Goal: Information Seeking & Learning: Learn about a topic

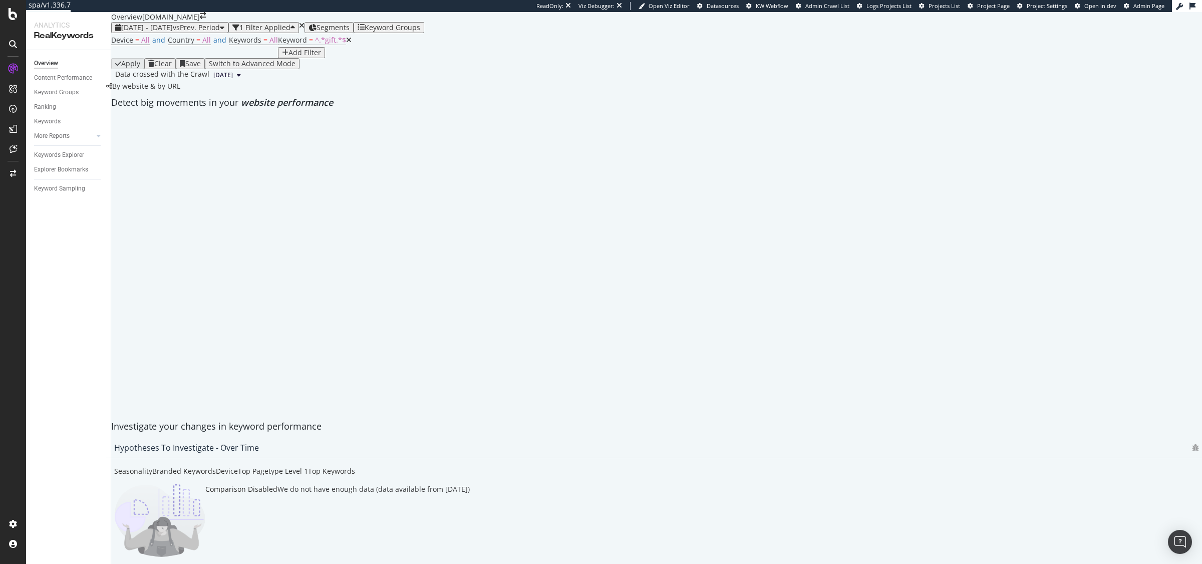
click at [346, 44] on icon at bounding box center [349, 40] width 6 height 7
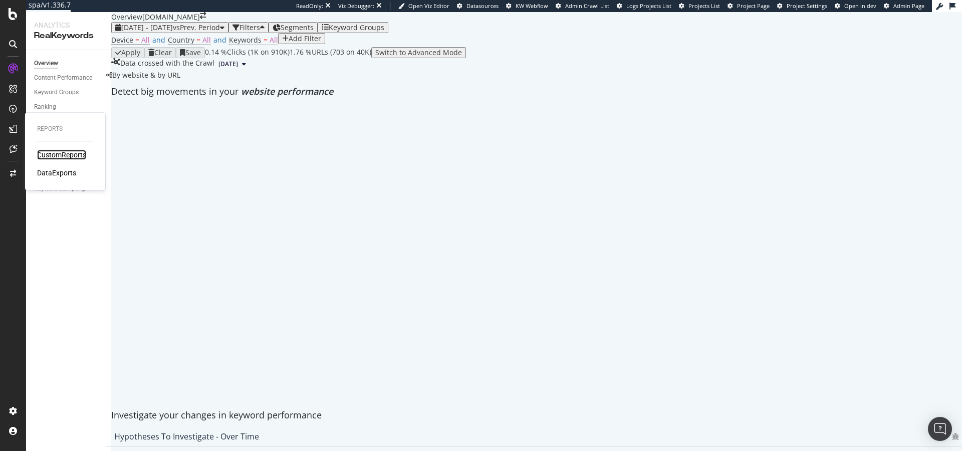
click at [62, 154] on div "CustomReports" at bounding box center [61, 155] width 49 height 10
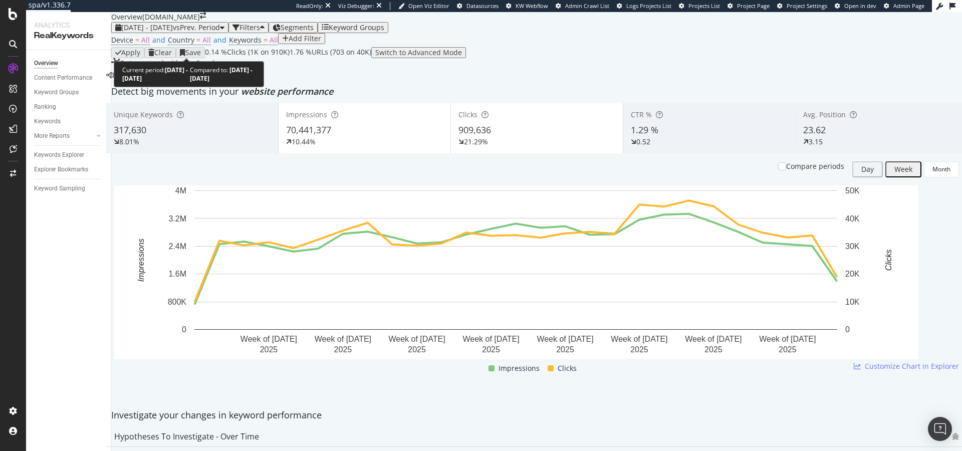
click at [218, 32] on span "vs Prev. Period" at bounding box center [196, 28] width 47 height 10
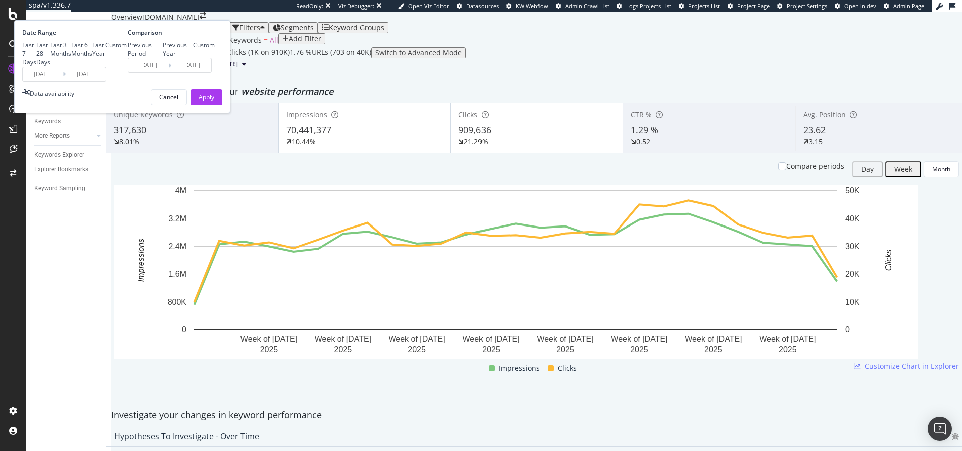
click at [36, 54] on div "Last 28 Days" at bounding box center [36, 54] width 0 height 0
type input "[DATE]"
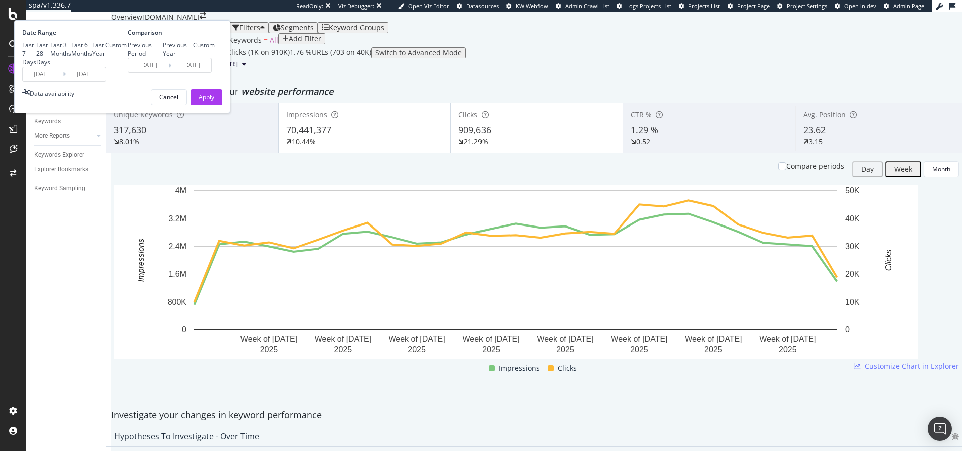
click at [50, 49] on div "Last 3 Months" at bounding box center [50, 49] width 0 height 0
type input "2025/05/19"
type input "2025/02/16"
type input "2025/05/18"
click at [194, 58] on div "Previous Year" at bounding box center [178, 49] width 31 height 17
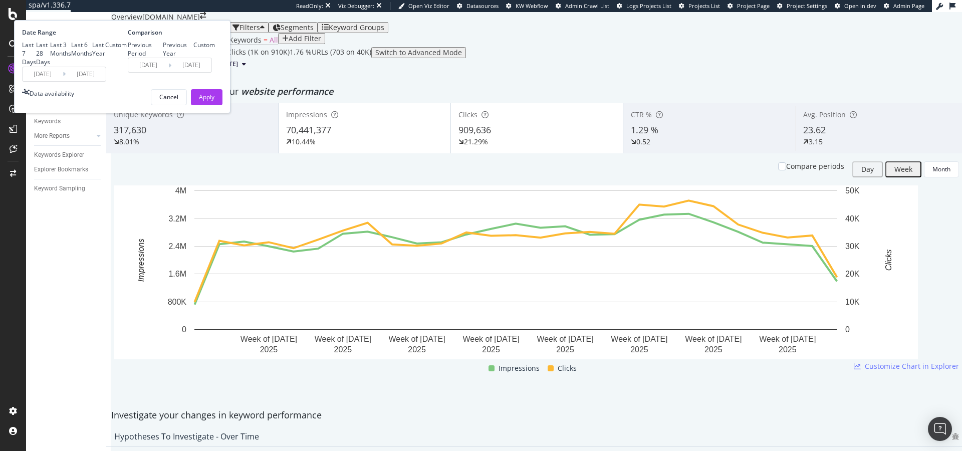
type input "2024/05/20"
type input "2024/08/19"
click at [214, 101] on div "Apply" at bounding box center [207, 97] width 16 height 9
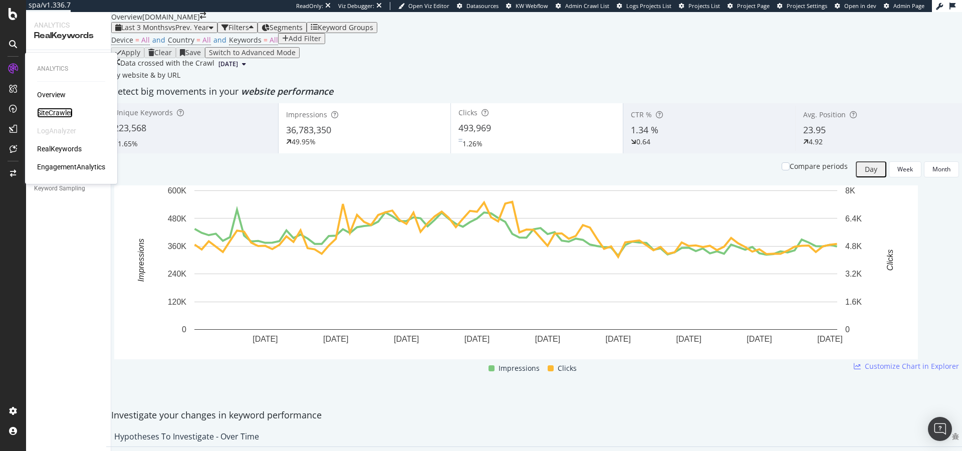
click at [51, 110] on div "SiteCrawler" at bounding box center [55, 113] width 36 height 10
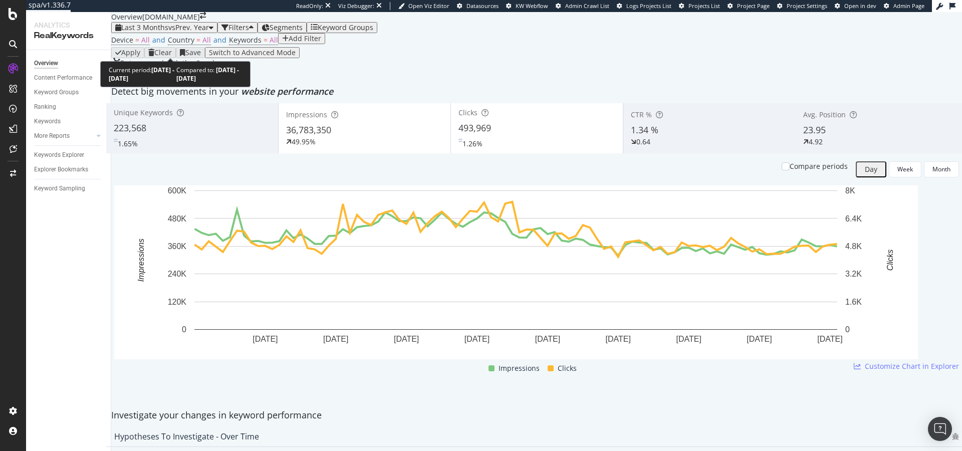
click at [160, 32] on div "Last 3 Months vs Prev. Year" at bounding box center [164, 28] width 98 height 8
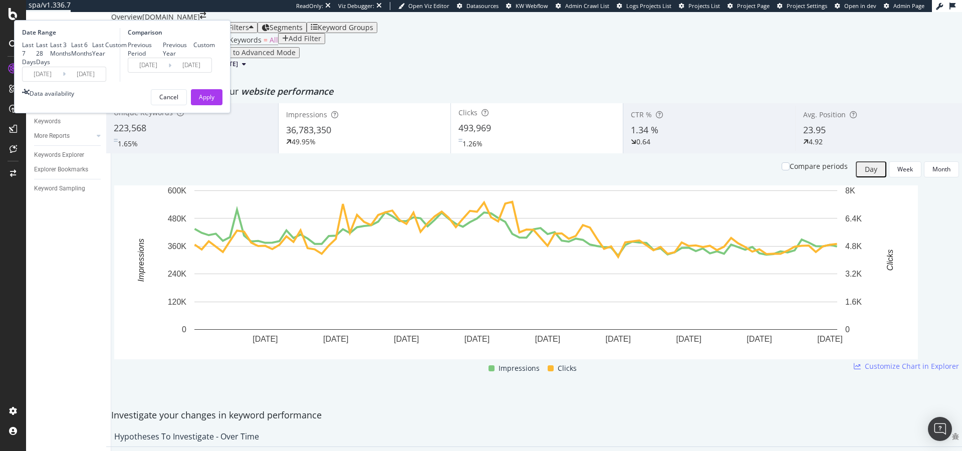
click at [437, 47] on div "Device = All and Country = All and Keywords = All Add Filter" at bounding box center [536, 40] width 851 height 14
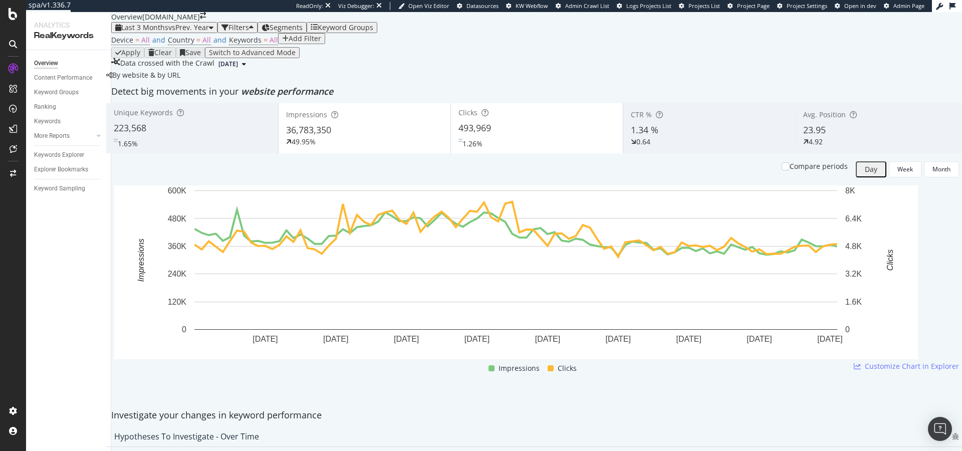
click at [303, 32] on div "Segments" at bounding box center [281, 28] width 41 height 8
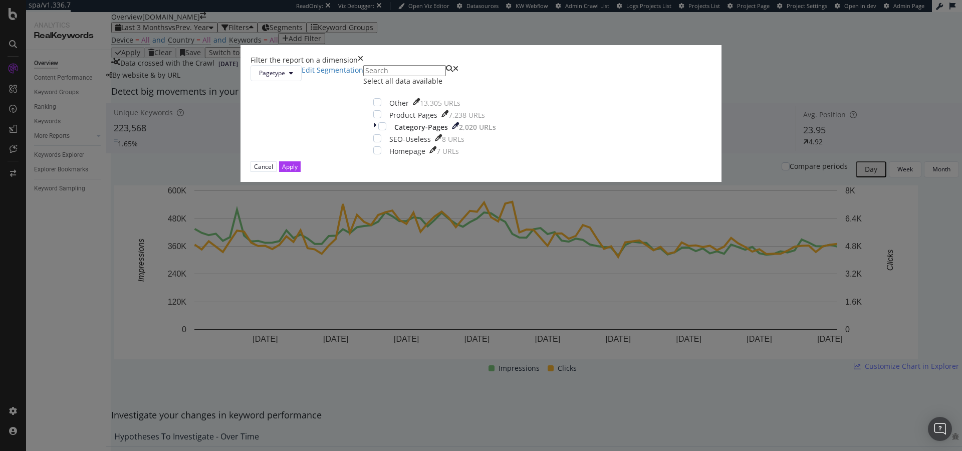
click at [363, 65] on icon "times" at bounding box center [361, 60] width 6 height 10
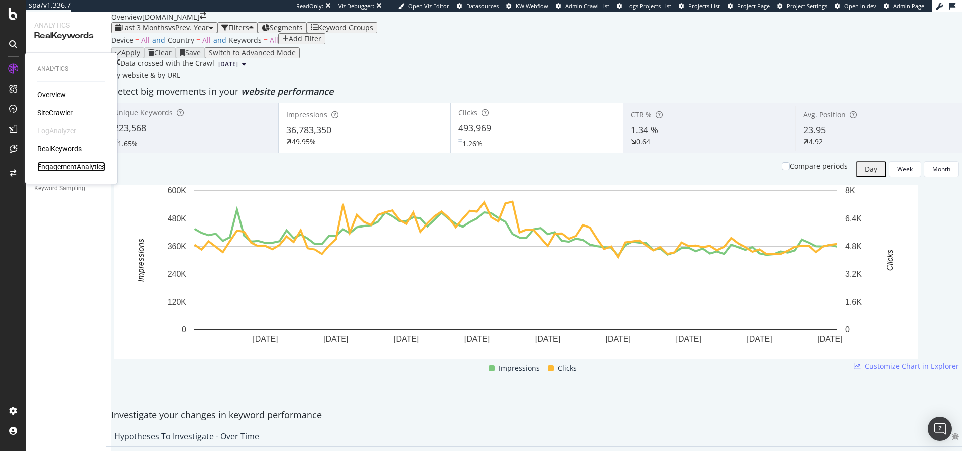
click at [60, 165] on div "EngagementAnalytics" at bounding box center [71, 167] width 68 height 10
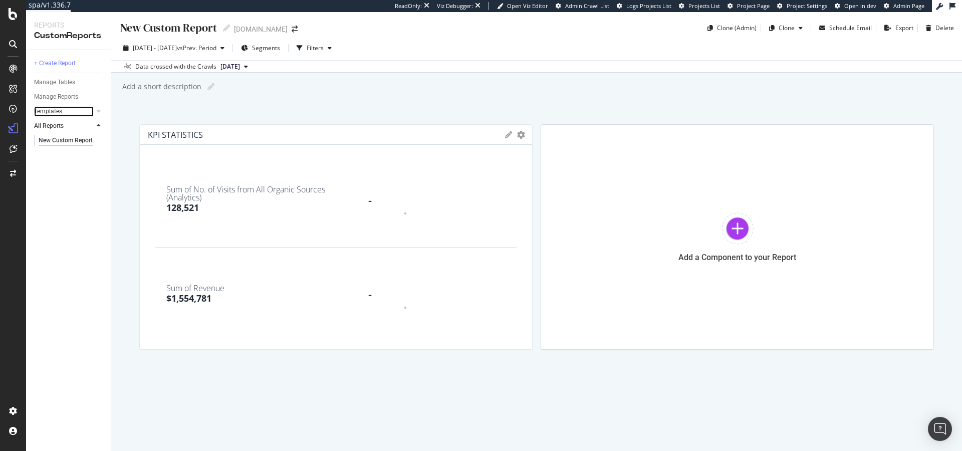
click at [89, 113] on div at bounding box center [89, 111] width 10 height 10
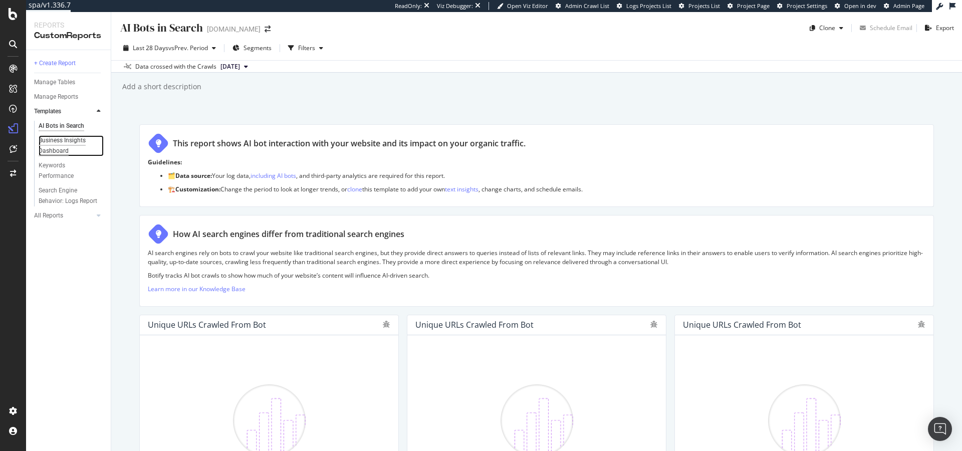
click at [70, 139] on div "Business Insights Dashboard" at bounding box center [68, 145] width 58 height 21
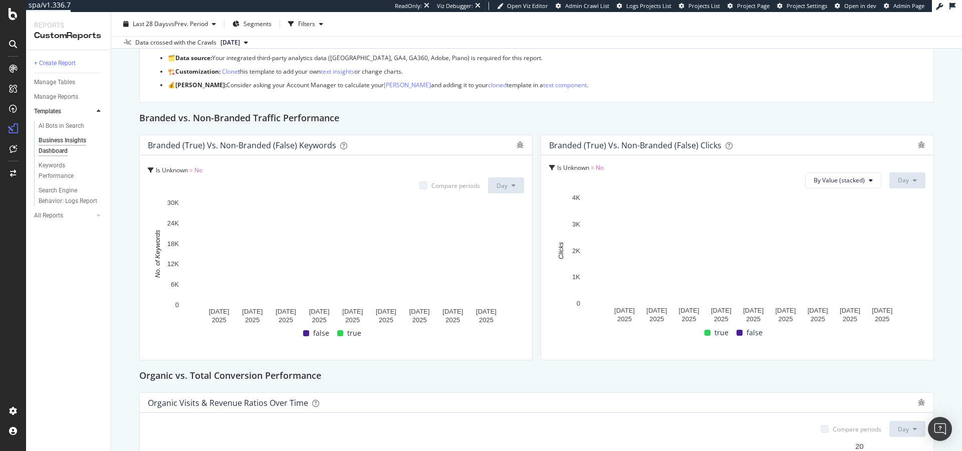
scroll to position [118, 0]
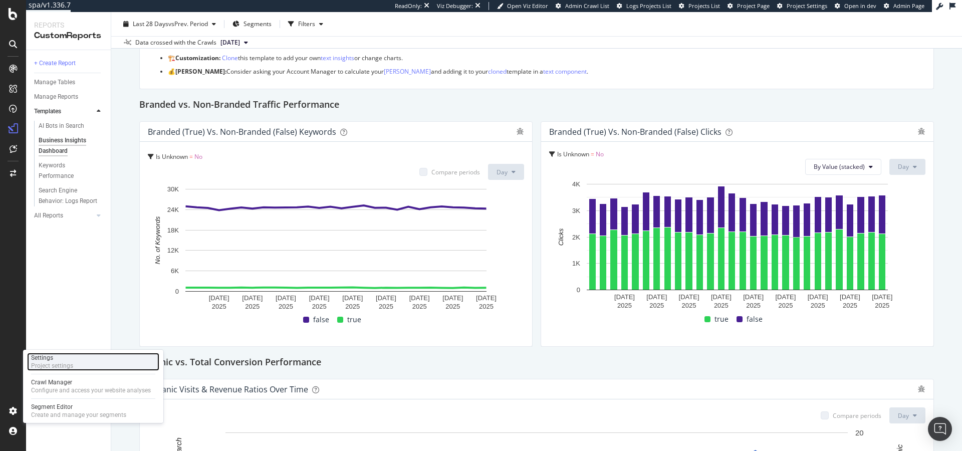
click at [48, 367] on div "Project settings" at bounding box center [52, 366] width 42 height 8
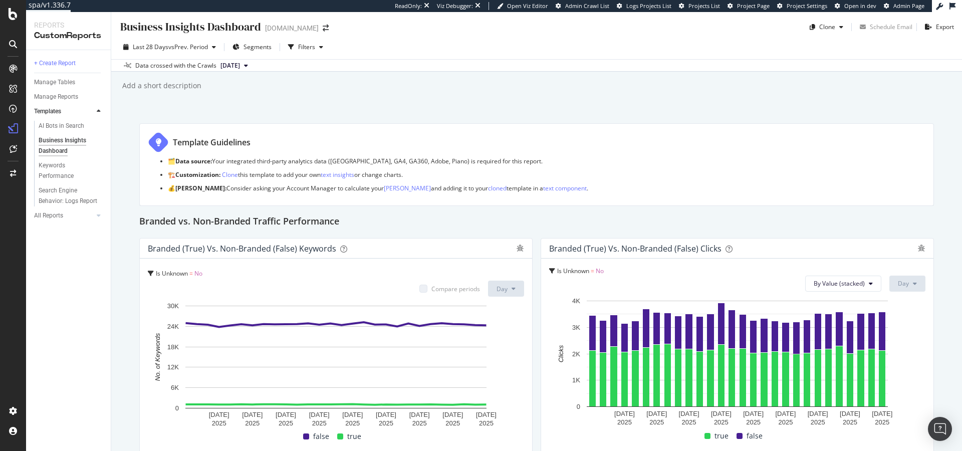
scroll to position [0, 0]
click at [410, 95] on div "Business Insights Dashboard Business Insights Dashboard monicavinader.com Clone…" at bounding box center [536, 231] width 851 height 439
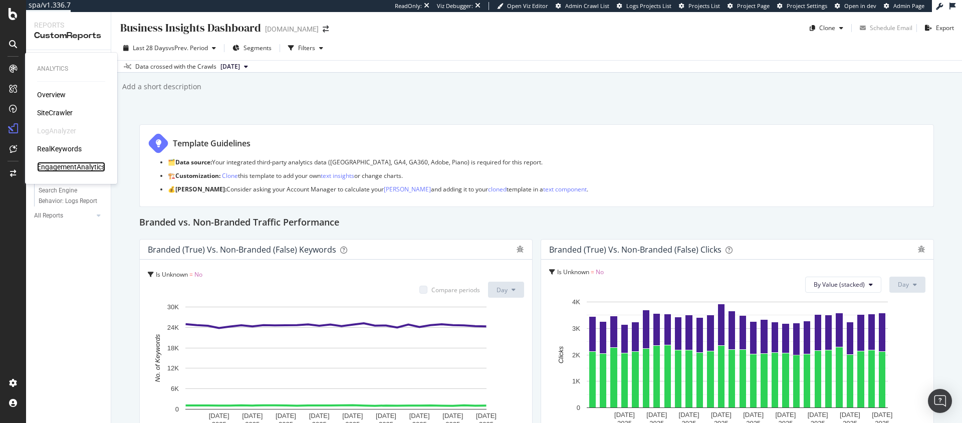
click at [64, 170] on div "EngagementAnalytics" at bounding box center [71, 167] width 68 height 10
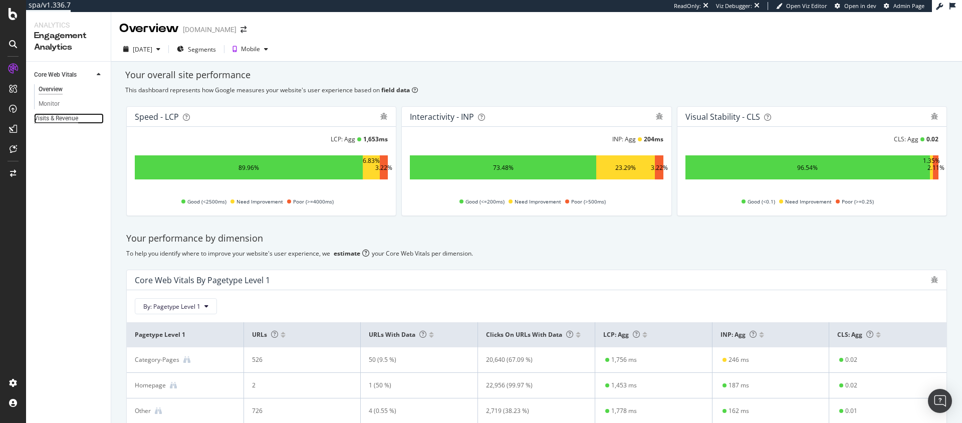
click at [60, 113] on div "Visits & Revenue" at bounding box center [56, 118] width 44 height 11
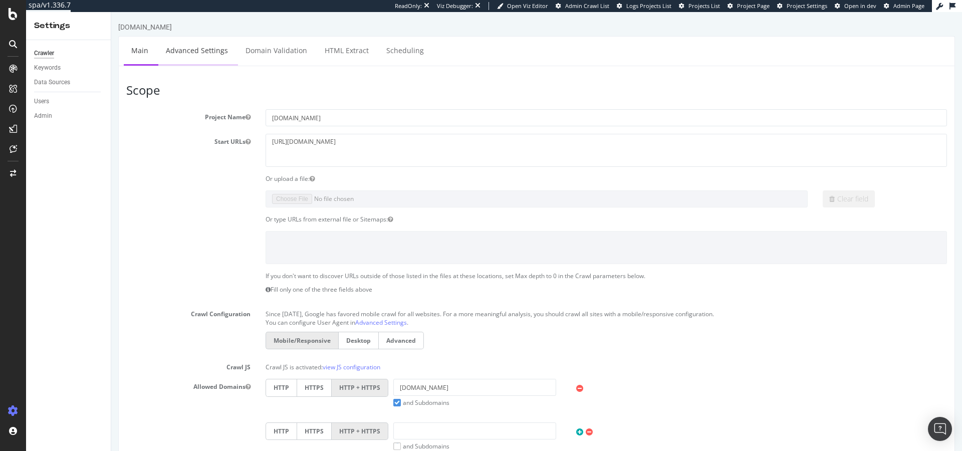
click at [207, 52] on link "Advanced Settings" at bounding box center [196, 51] width 77 height 28
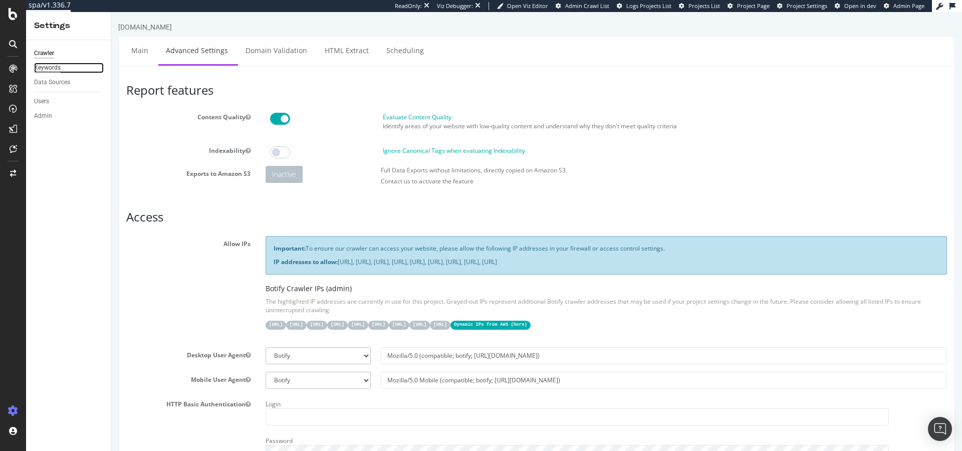
click at [59, 70] on div "Keywords" at bounding box center [47, 68] width 27 height 11
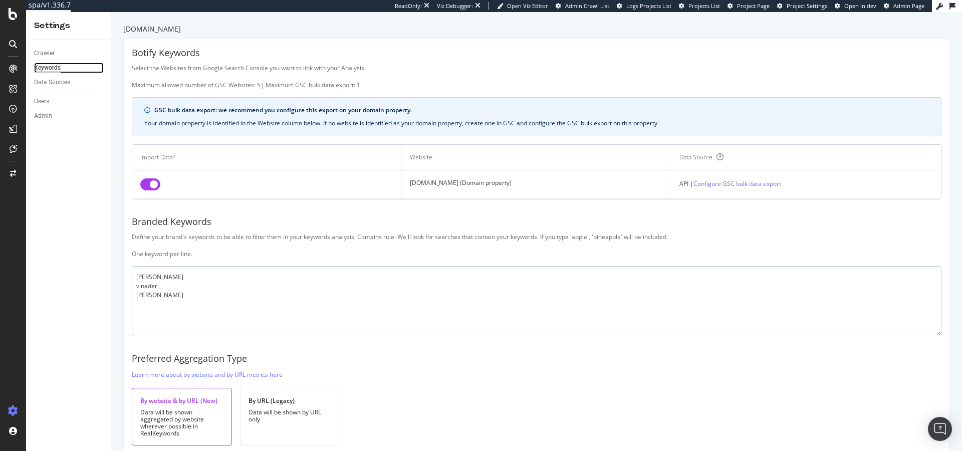
scroll to position [39, 0]
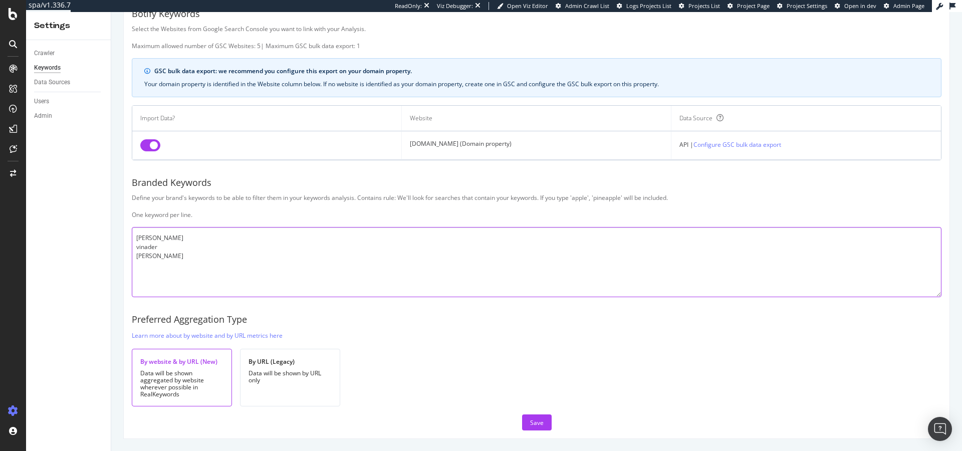
click at [180, 257] on textarea "monica vinader vinader monica" at bounding box center [536, 262] width 809 height 70
drag, startPoint x: 180, startPoint y: 257, endPoint x: 113, endPoint y: 239, distance: 69.6
click at [113, 239] on div "monicavinader.com Botify Keywords Select the Websites from Google Search Consol…" at bounding box center [536, 231] width 851 height 439
click at [175, 254] on textarea "monica vinader vinader monica" at bounding box center [536, 262] width 809 height 70
click at [151, 266] on textarea "monica vinader vinader monica" at bounding box center [536, 262] width 809 height 70
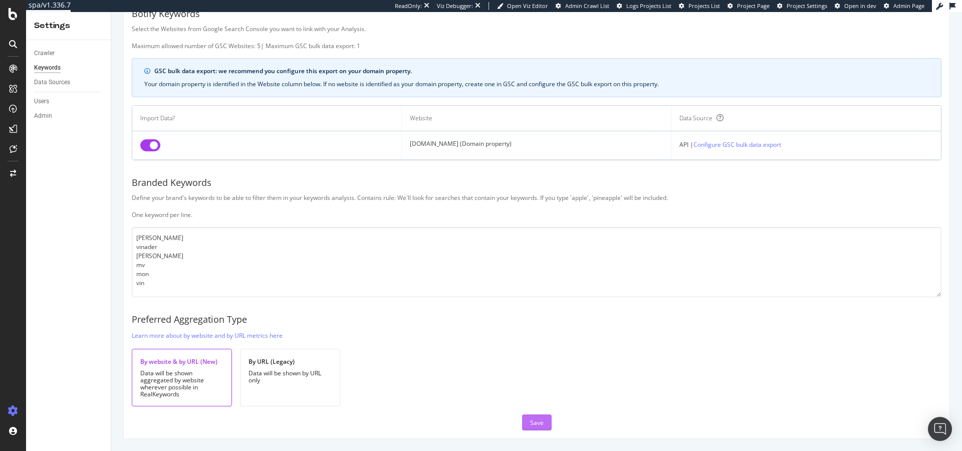
click at [530, 418] on div "Save" at bounding box center [537, 422] width 14 height 9
click at [165, 283] on textarea "monica vinader vinader monica mv mon vin" at bounding box center [536, 262] width 809 height 70
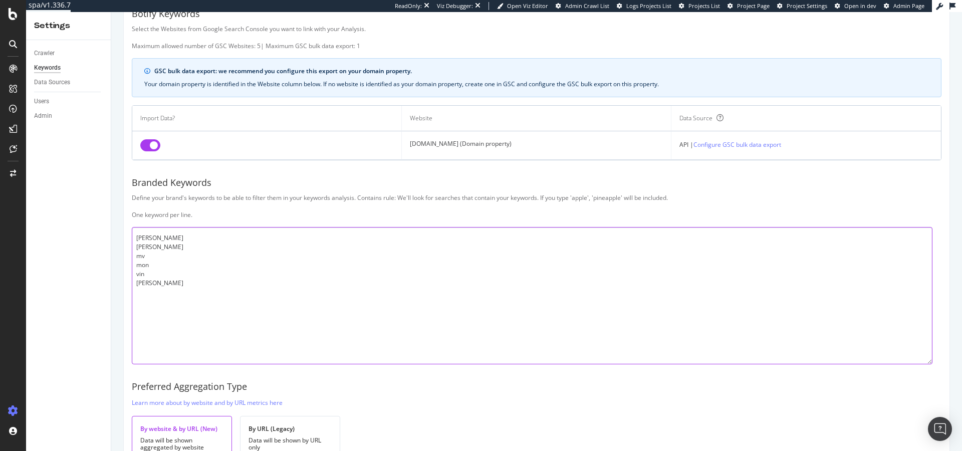
drag, startPoint x: 940, startPoint y: 293, endPoint x: 931, endPoint y: 362, distance: 69.2
click at [931, 362] on textarea "monica vinader vinader monica mv mon vin monica vinayder" at bounding box center [532, 295] width 800 height 137
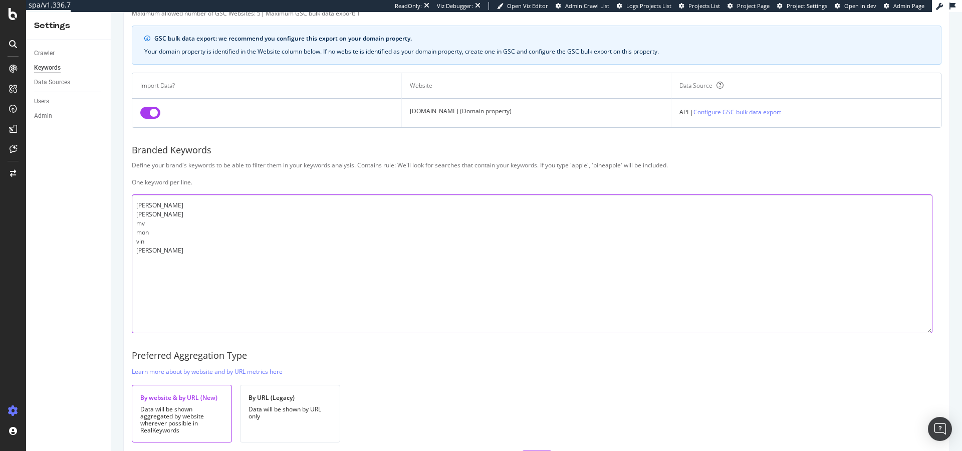
scroll to position [108, 0]
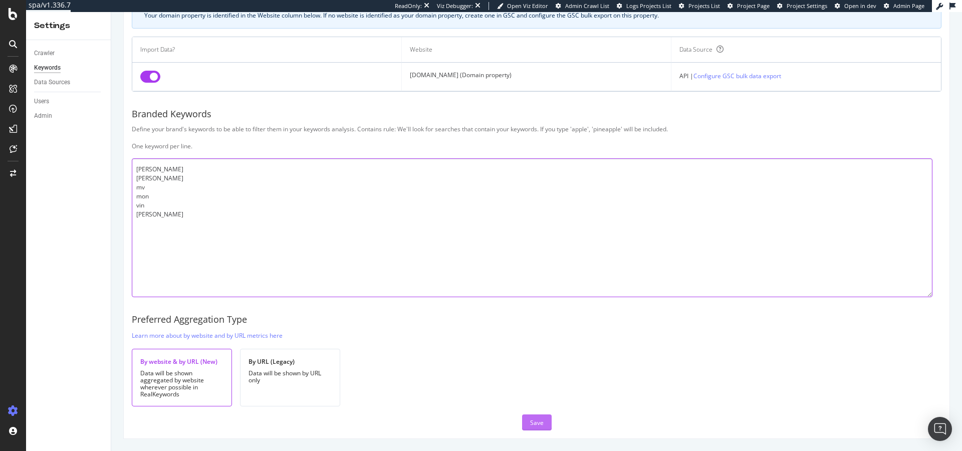
type textarea "monica vinader vinader monica mv mon vin monica vinayder"
click at [529, 419] on button "Save" at bounding box center [537, 422] width 30 height 16
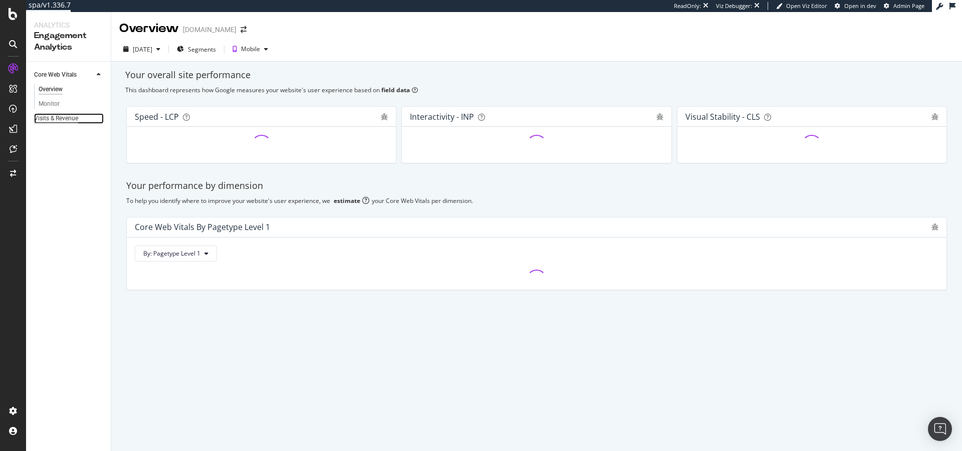
click at [58, 115] on div "Visits & Revenue" at bounding box center [56, 118] width 44 height 11
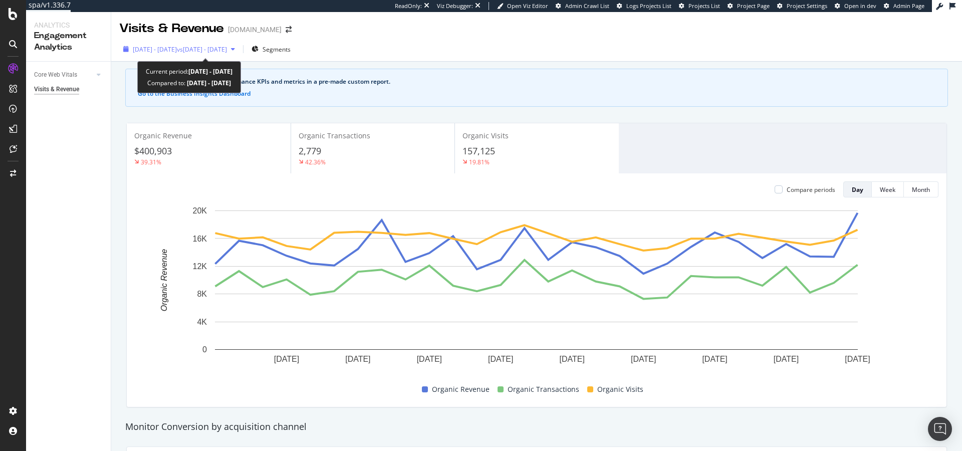
click at [164, 49] on span "[DATE] - [DATE]" at bounding box center [155, 49] width 44 height 9
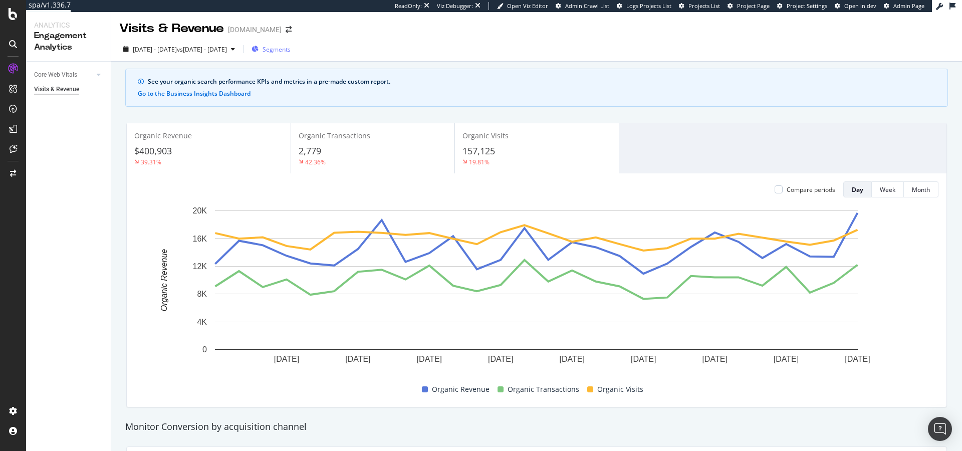
click at [291, 49] on span "Segments" at bounding box center [276, 49] width 28 height 9
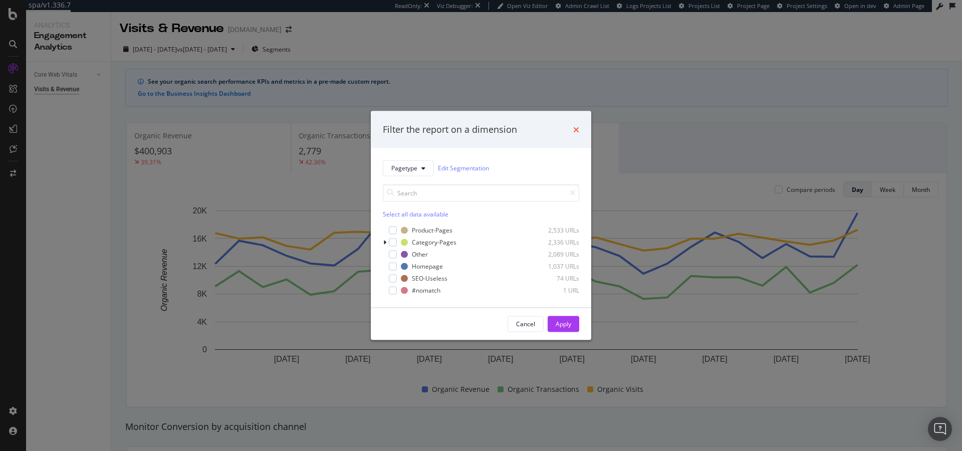
click at [576, 127] on icon "times" at bounding box center [576, 129] width 6 height 8
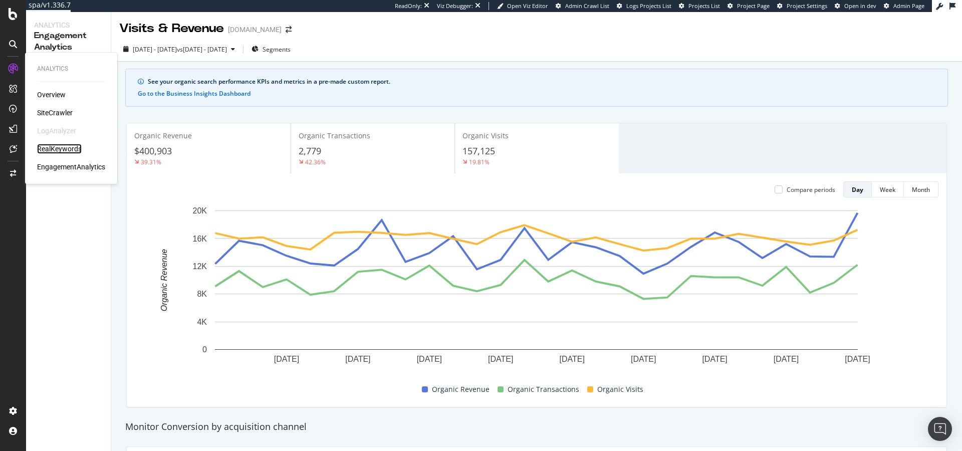
click at [48, 153] on div "RealKeywords" at bounding box center [59, 149] width 45 height 10
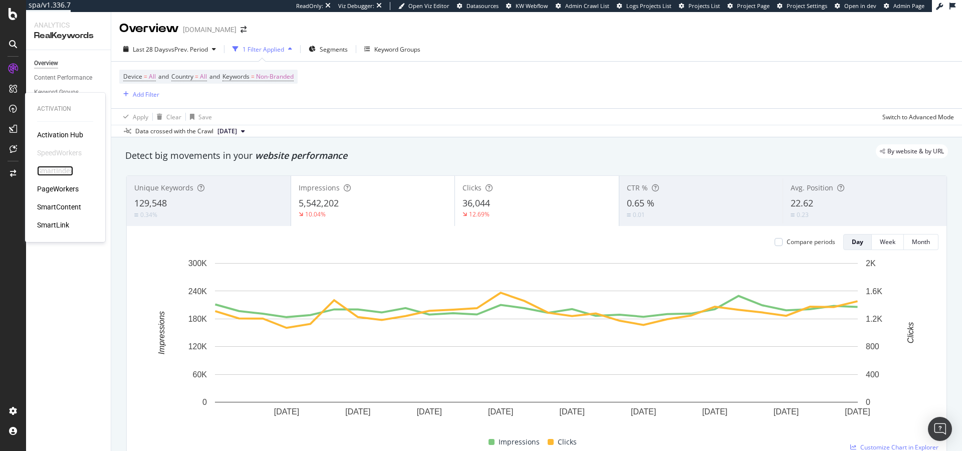
click at [54, 171] on div "SmartIndex" at bounding box center [55, 171] width 36 height 10
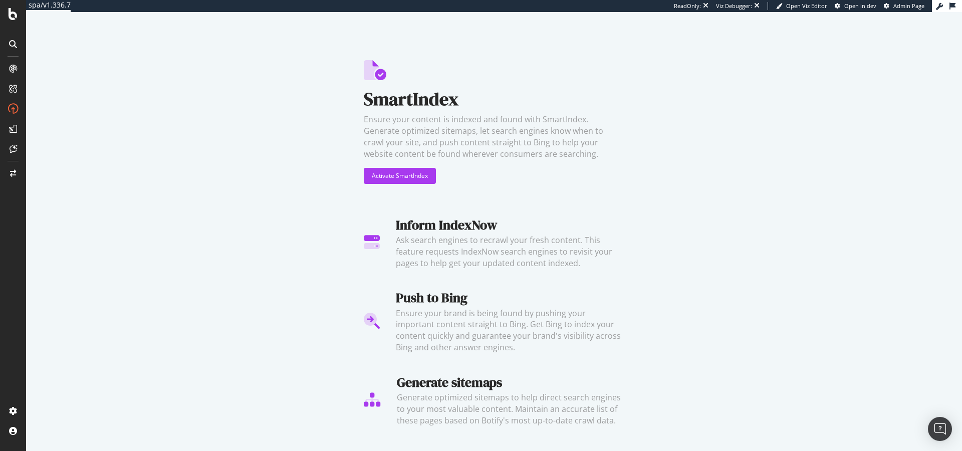
click at [458, 229] on div "Inform IndexNow" at bounding box center [510, 225] width 228 height 19
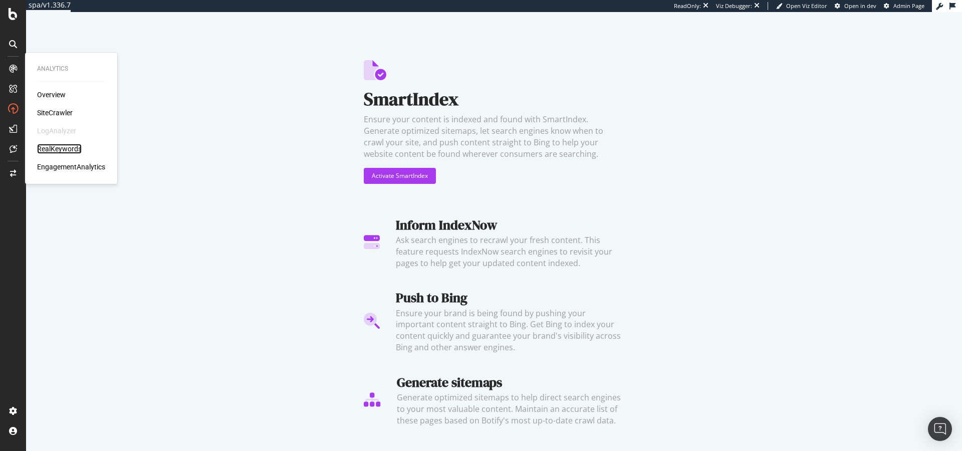
click at [57, 150] on div "RealKeywords" at bounding box center [59, 149] width 45 height 10
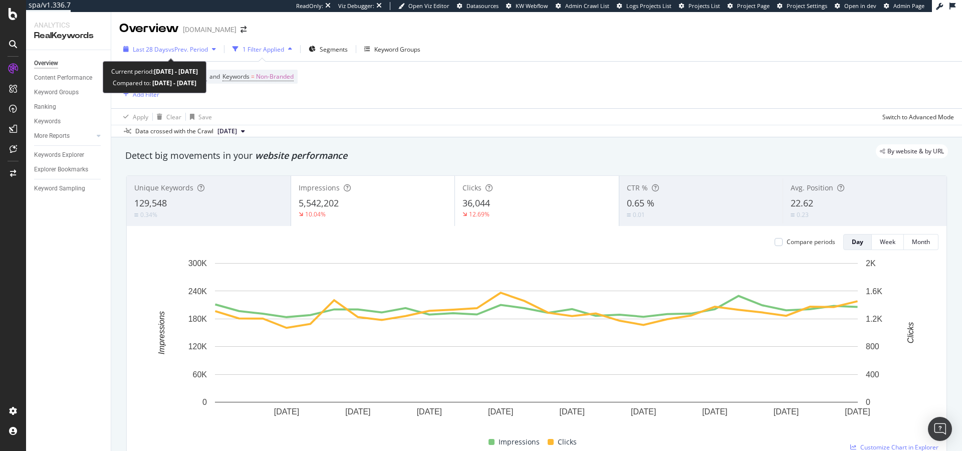
click at [171, 49] on span "vs Prev. Period" at bounding box center [188, 49] width 40 height 9
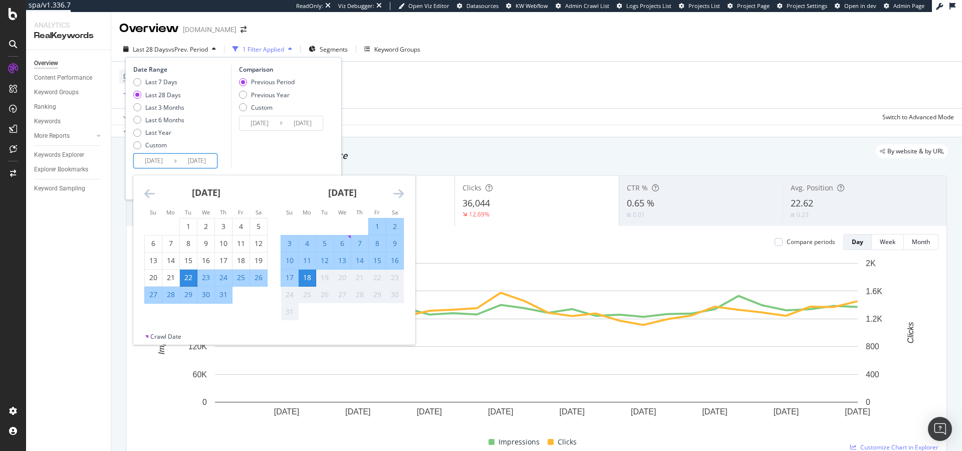
click at [156, 163] on input "[DATE]" at bounding box center [154, 161] width 40 height 14
click at [186, 224] on div "1" at bounding box center [188, 226] width 17 height 10
type input "[DATE]"
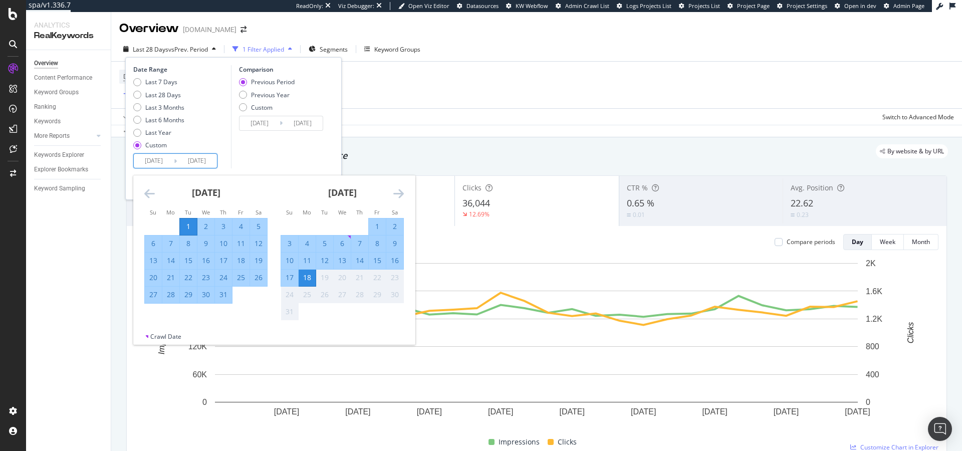
click at [228, 301] on div "31" at bounding box center [223, 295] width 17 height 17
type input "[DATE]"
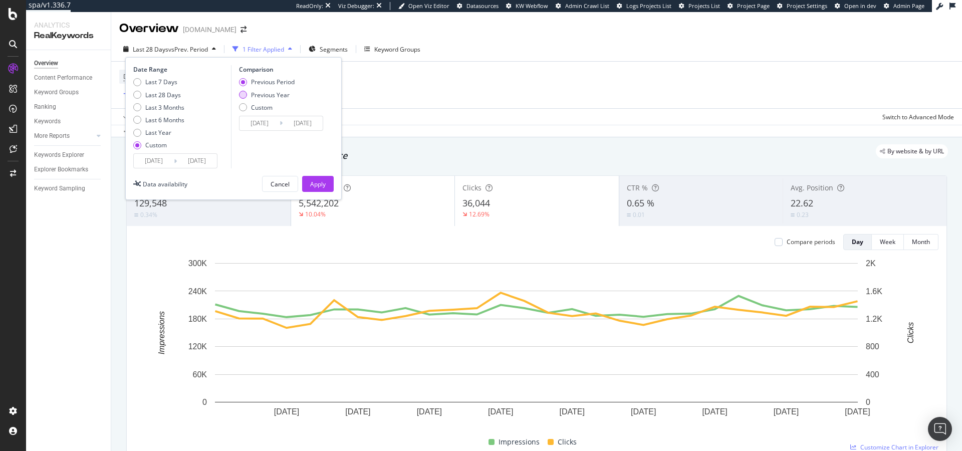
click at [252, 96] on div "Previous Year" at bounding box center [270, 95] width 39 height 9
type input "[DATE]"
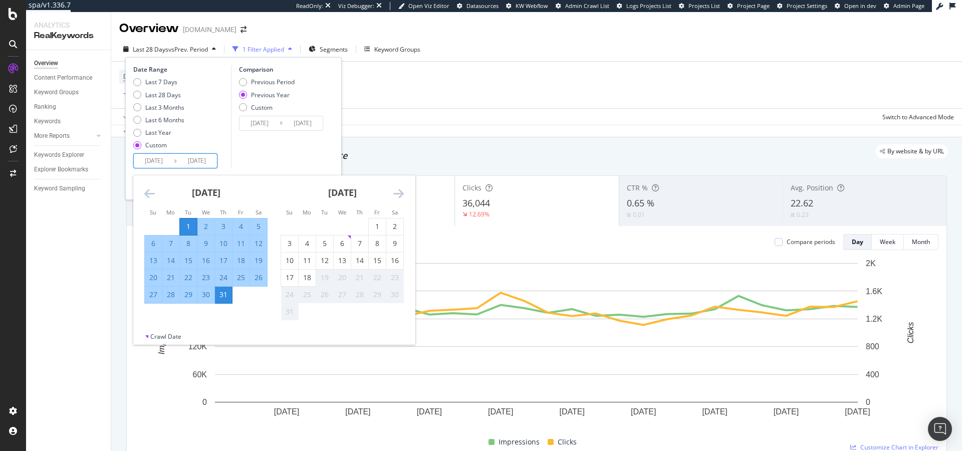
click at [159, 162] on input "[DATE]" at bounding box center [154, 161] width 40 height 14
click at [259, 150] on div "Comparison Previous Period Previous Year Custom [DATE] Navigate forward to inte…" at bounding box center [278, 116] width 95 height 103
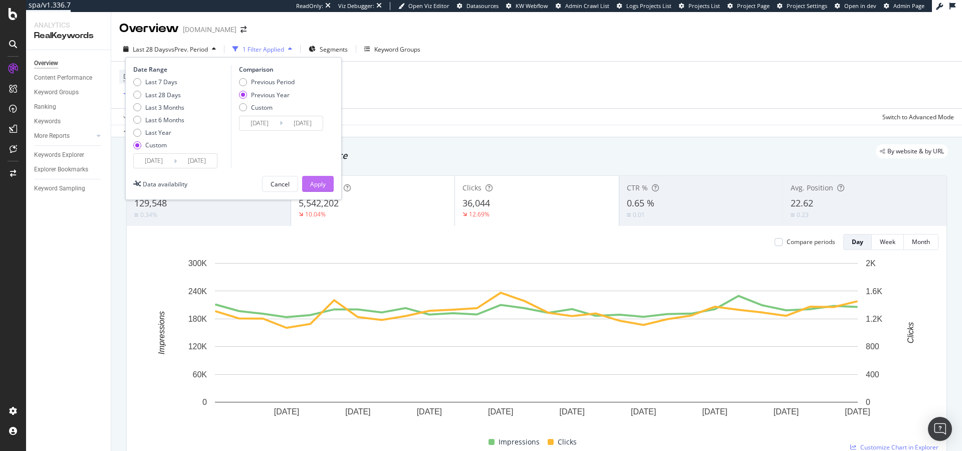
click at [314, 183] on div "Apply" at bounding box center [318, 184] width 16 height 9
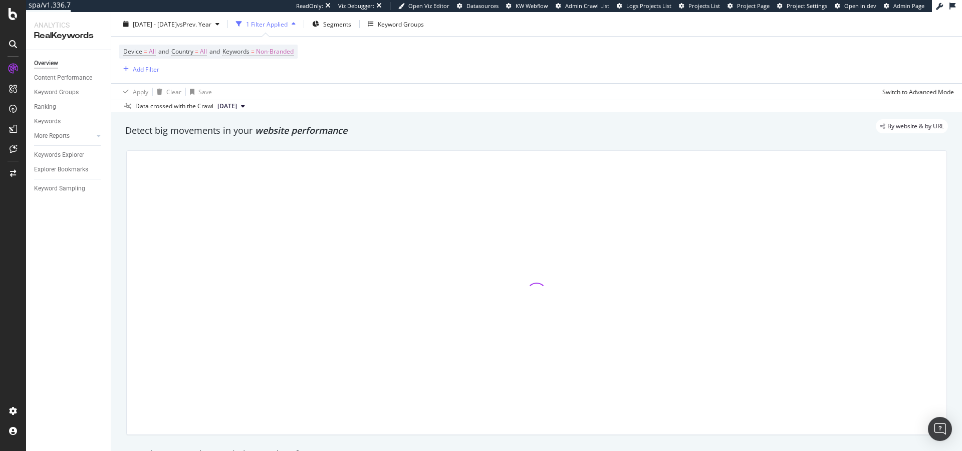
scroll to position [29, 0]
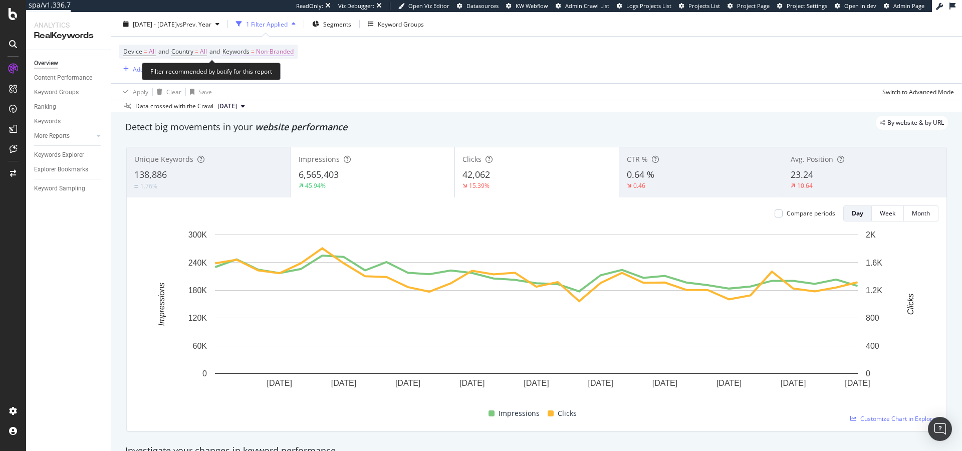
click at [266, 53] on span "Non-Branded" at bounding box center [275, 52] width 38 height 14
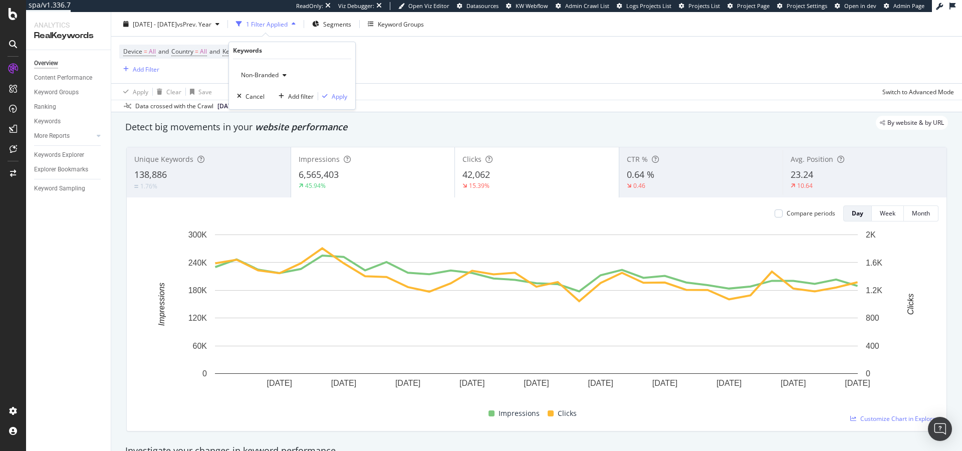
click at [274, 74] on span "Non-Branded" at bounding box center [258, 75] width 42 height 9
click at [277, 125] on span "Anonymized queries" at bounding box center [296, 124] width 102 height 9
click at [337, 98] on div "Apply" at bounding box center [340, 96] width 16 height 9
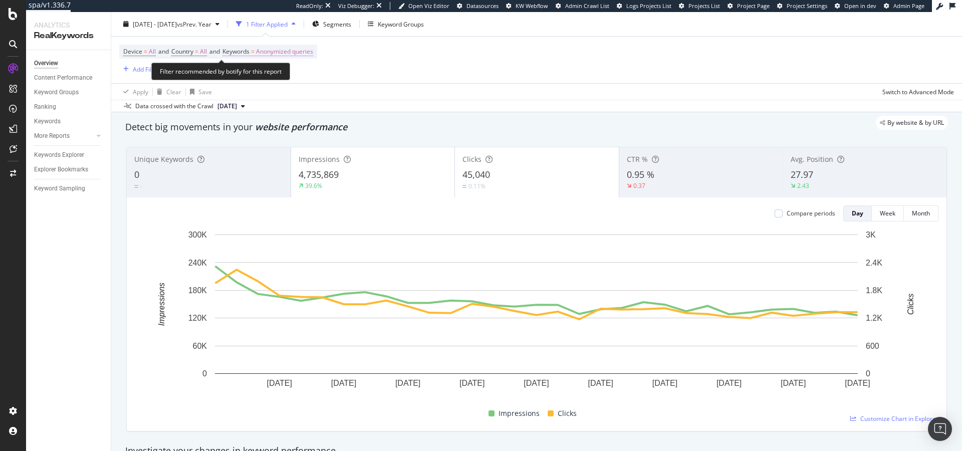
click at [271, 51] on span "Anonymized queries" at bounding box center [284, 52] width 57 height 14
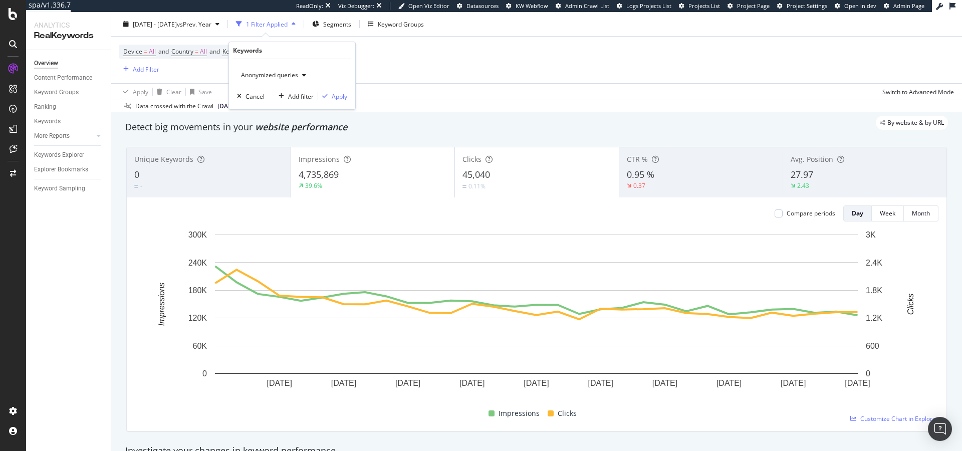
click at [270, 76] on span "Anonymized queries" at bounding box center [267, 75] width 61 height 9
click at [276, 134] on span "Non-Branded & Anonymized queries" at bounding box center [296, 138] width 102 height 9
click at [341, 95] on div "Apply" at bounding box center [348, 96] width 16 height 9
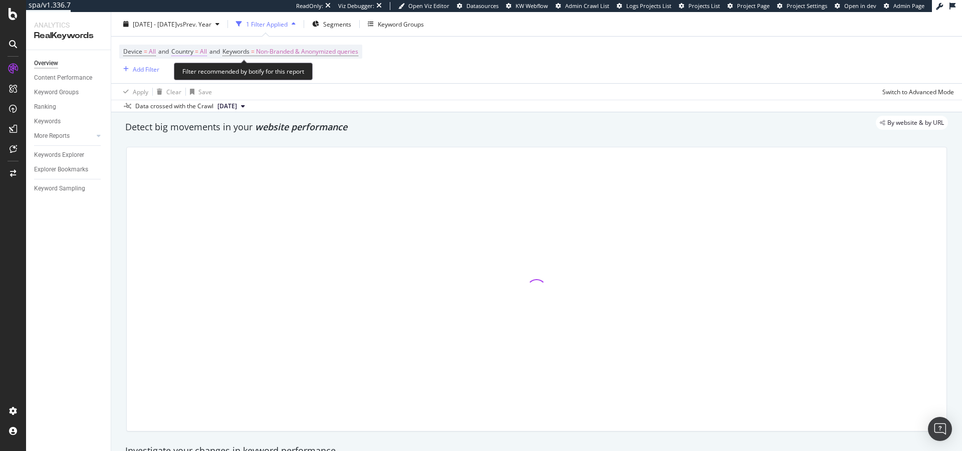
click at [206, 52] on span "All" at bounding box center [203, 52] width 7 height 14
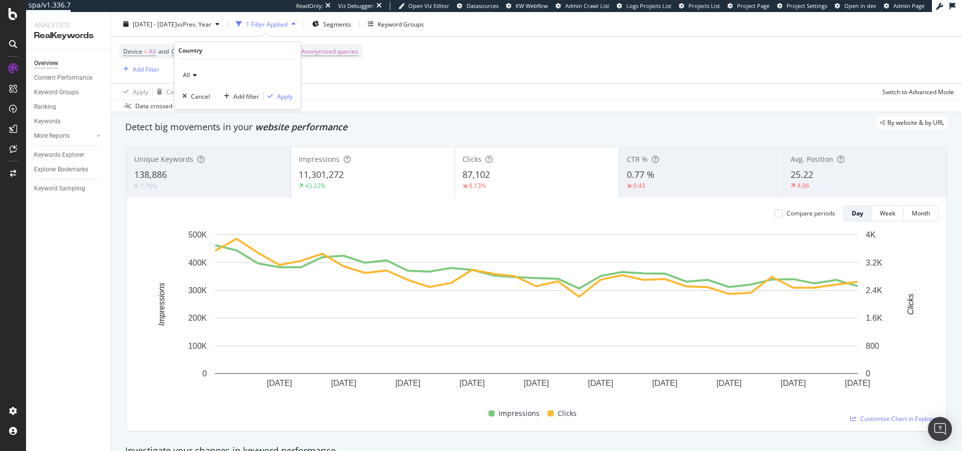
click at [198, 76] on div "All" at bounding box center [237, 75] width 110 height 16
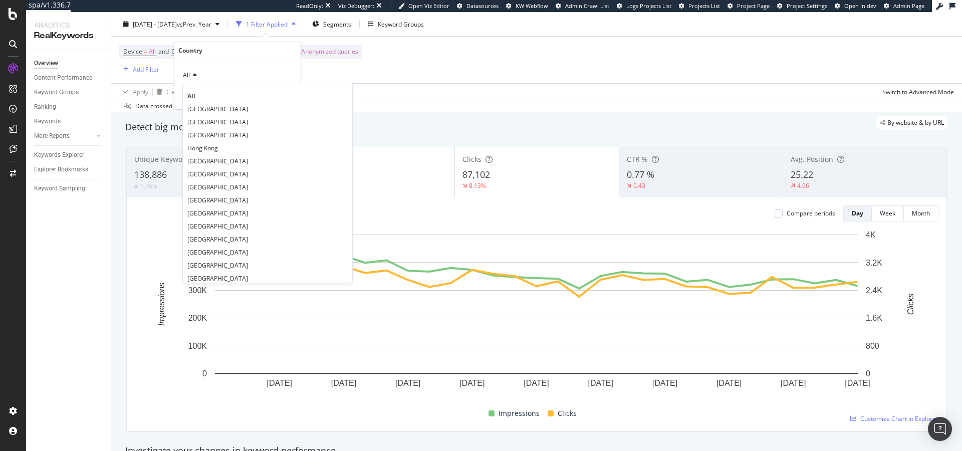
click at [433, 80] on div "Device = All and Country = All and Keywords = Non-Branded & Anonymized queries …" at bounding box center [536, 60] width 834 height 47
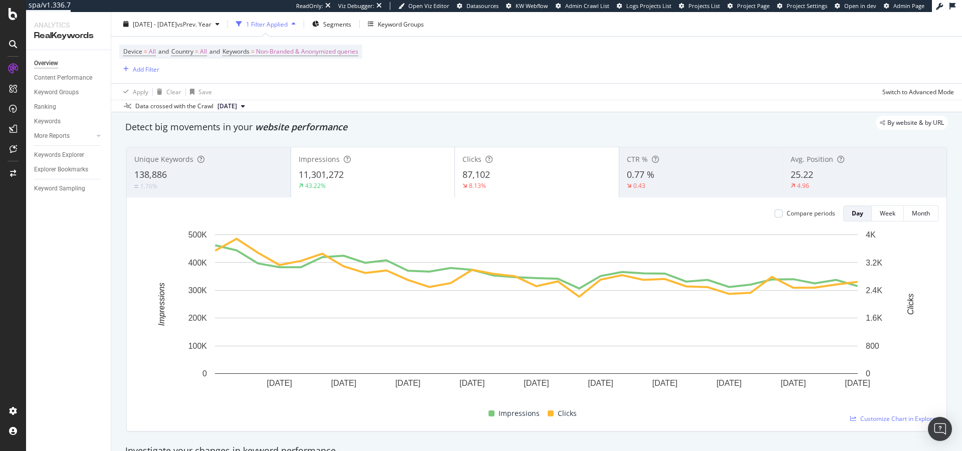
click at [165, 178] on span "138,886" at bounding box center [150, 174] width 33 height 12
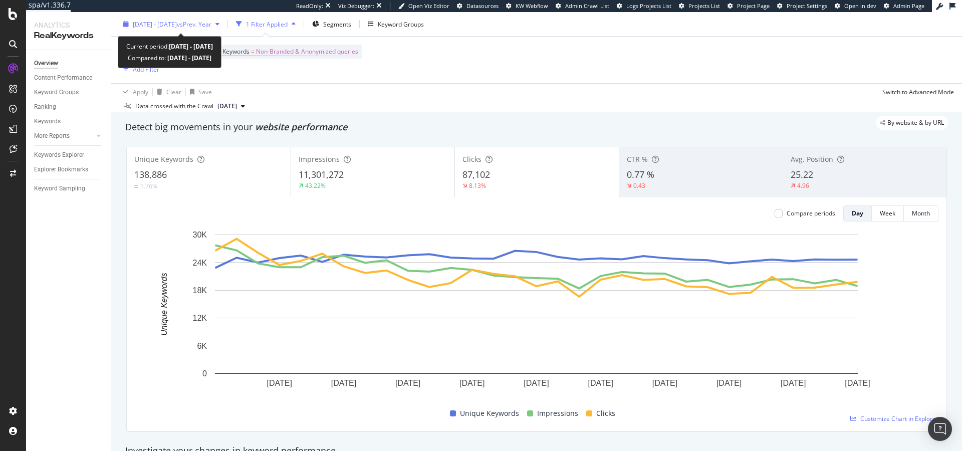
click at [158, 23] on span "[DATE] - [DATE]" at bounding box center [155, 24] width 44 height 9
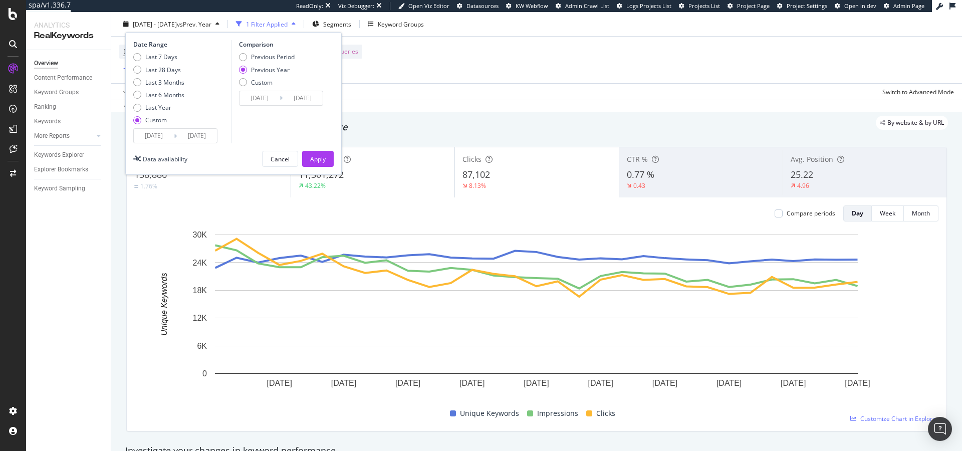
click at [156, 140] on input "[DATE]" at bounding box center [154, 136] width 40 height 14
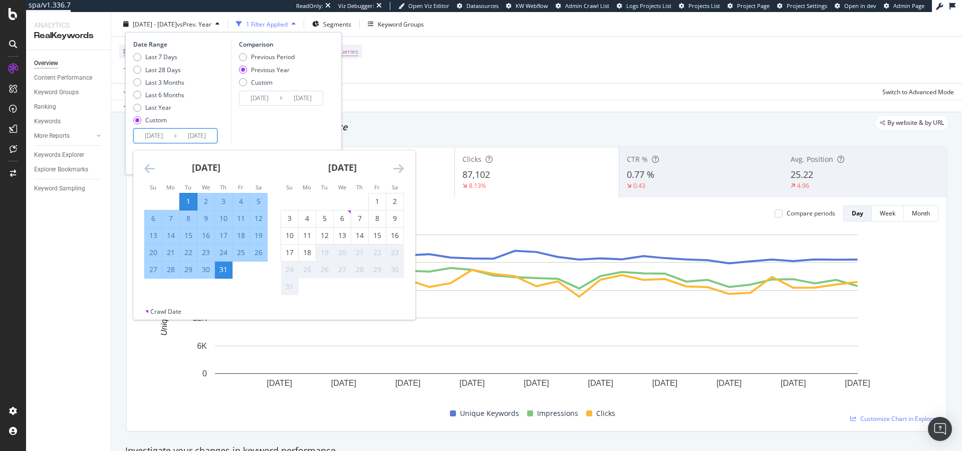
click at [147, 163] on icon "Move backward to switch to the previous month." at bounding box center [149, 168] width 11 height 12
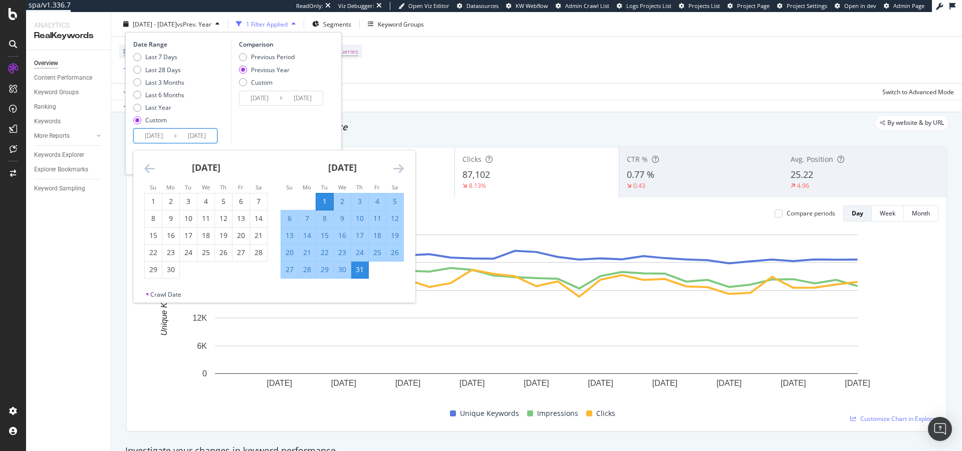
click at [147, 163] on icon "Move backward to switch to the previous month." at bounding box center [149, 168] width 11 height 12
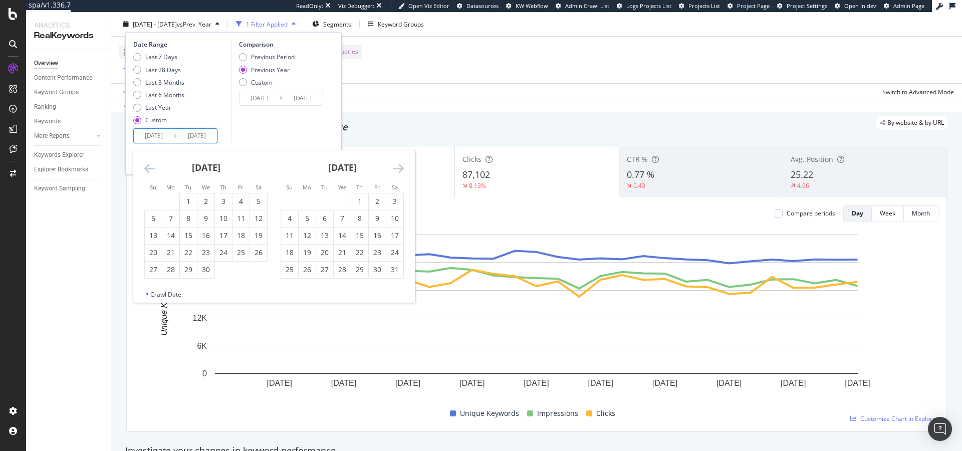
click at [147, 163] on icon "Move backward to switch to the previous month." at bounding box center [149, 168] width 11 height 12
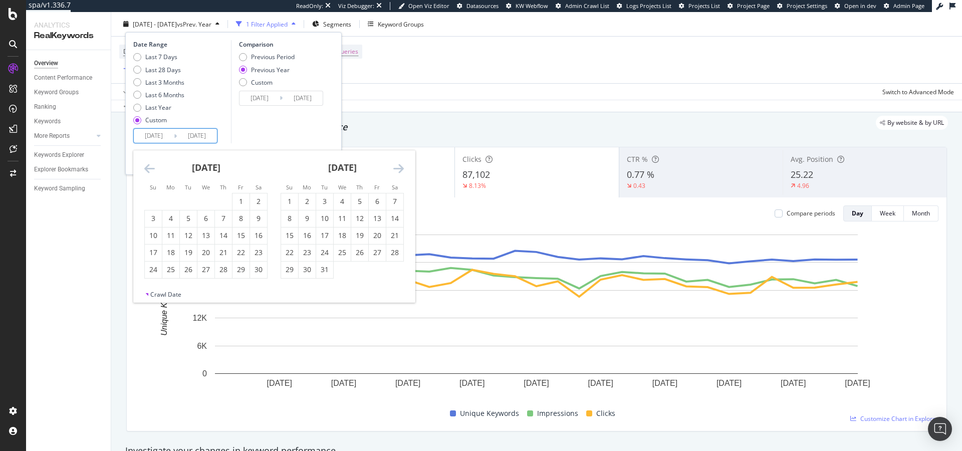
click at [147, 163] on icon "Move backward to switch to the previous month." at bounding box center [149, 168] width 11 height 12
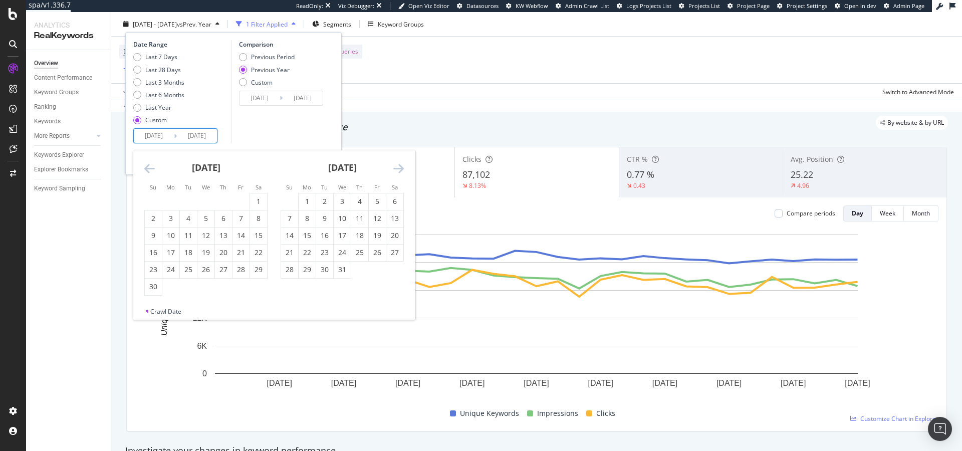
click at [147, 163] on icon "Move backward to switch to the previous month." at bounding box center [149, 168] width 11 height 12
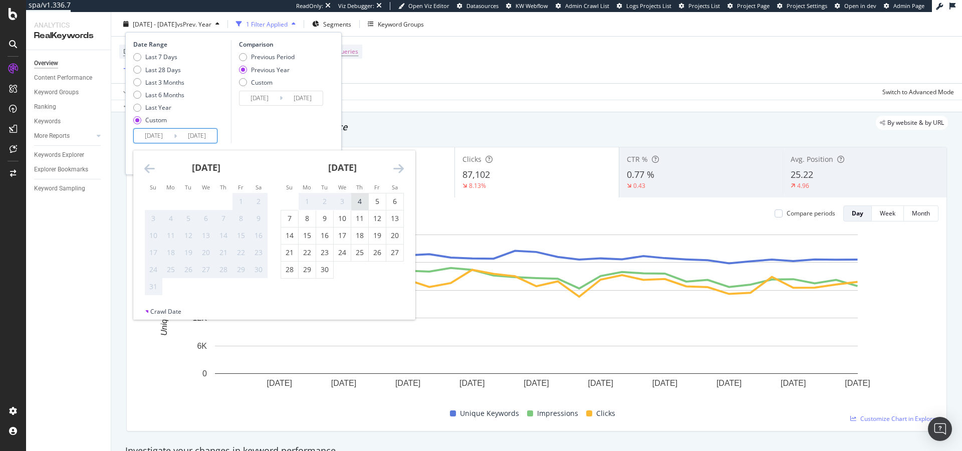
click at [355, 205] on div "4" at bounding box center [359, 201] width 17 height 10
type input "[DATE]"
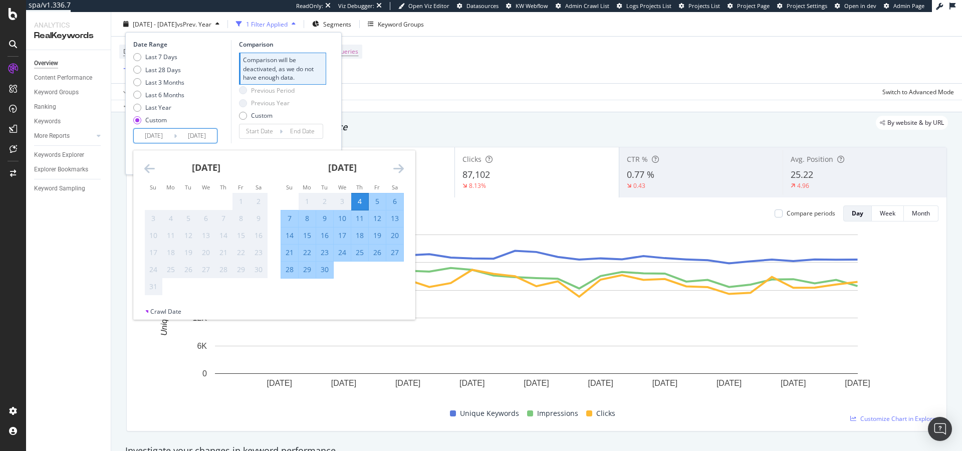
click at [310, 110] on div "Previous Period Previous Year Custom" at bounding box center [282, 105] width 87 height 38
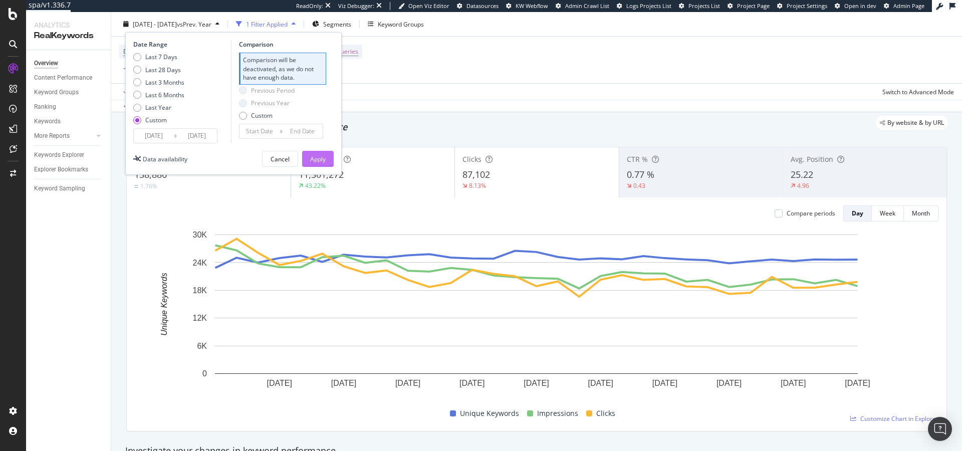
click at [323, 156] on div "Apply" at bounding box center [318, 158] width 16 height 9
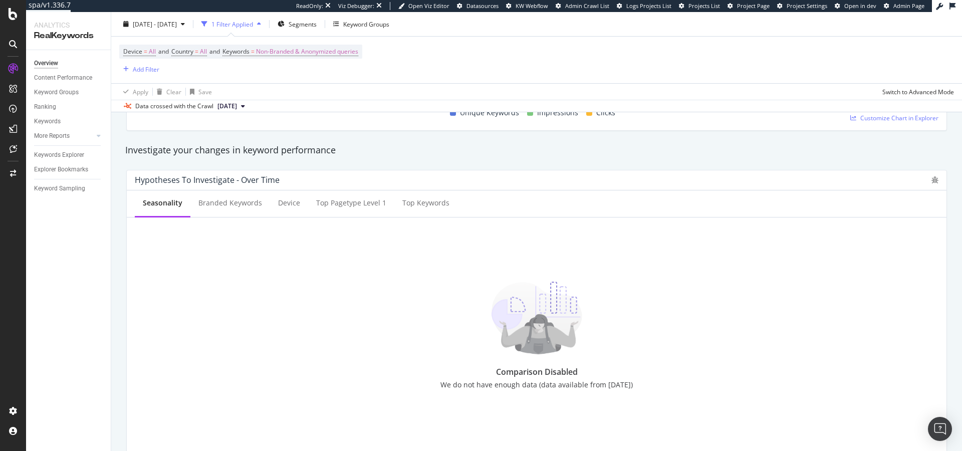
scroll to position [355, 0]
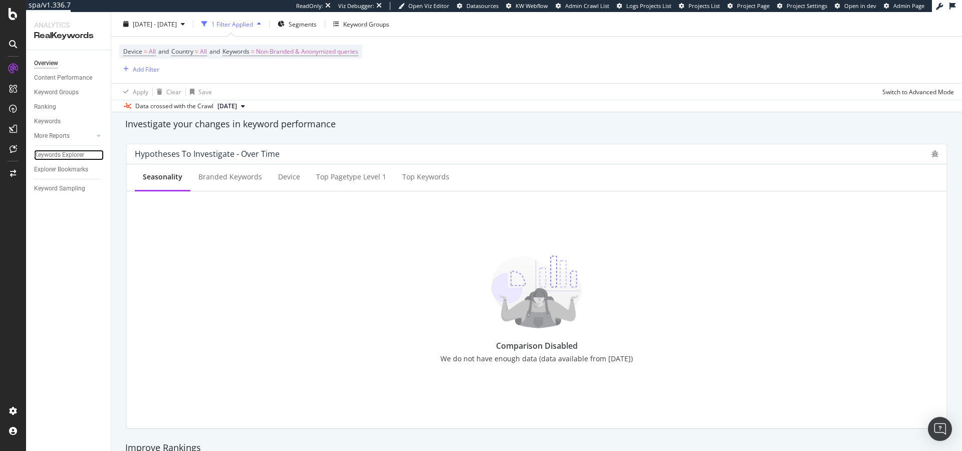
click at [53, 152] on div "Keywords Explorer" at bounding box center [59, 155] width 50 height 11
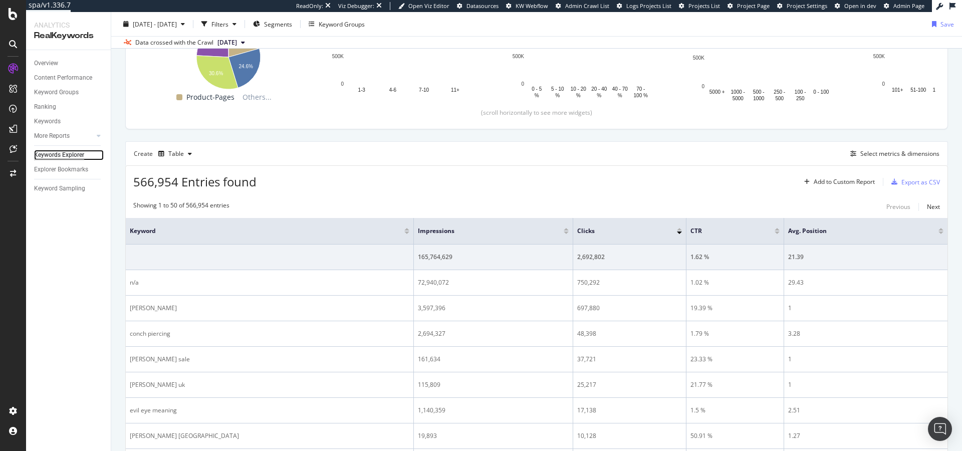
scroll to position [214, 0]
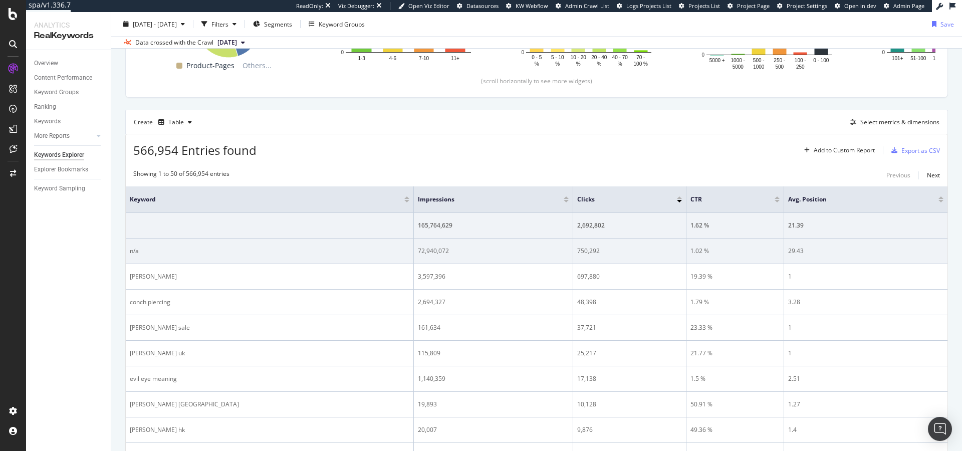
click at [134, 252] on div "n/a" at bounding box center [270, 250] width 280 height 9
click at [418, 252] on div "72,940,072" at bounding box center [493, 250] width 151 height 9
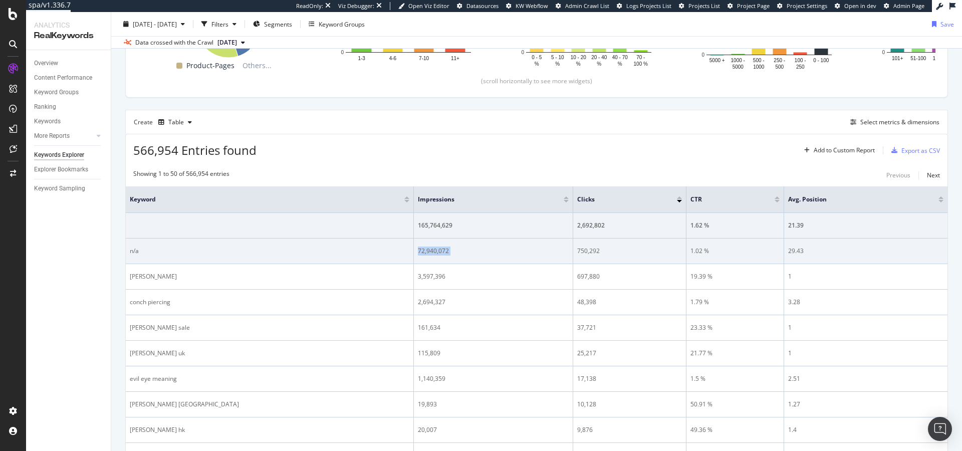
click at [418, 252] on div "72,940,072" at bounding box center [493, 250] width 151 height 9
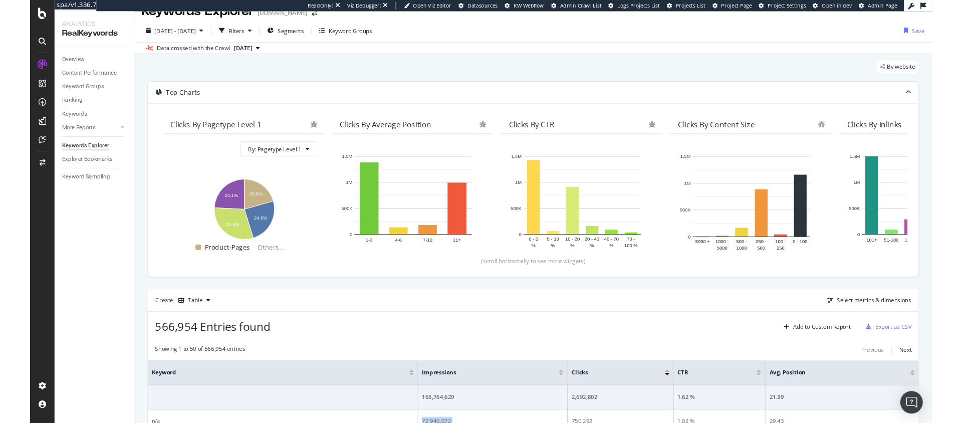
scroll to position [0, 0]
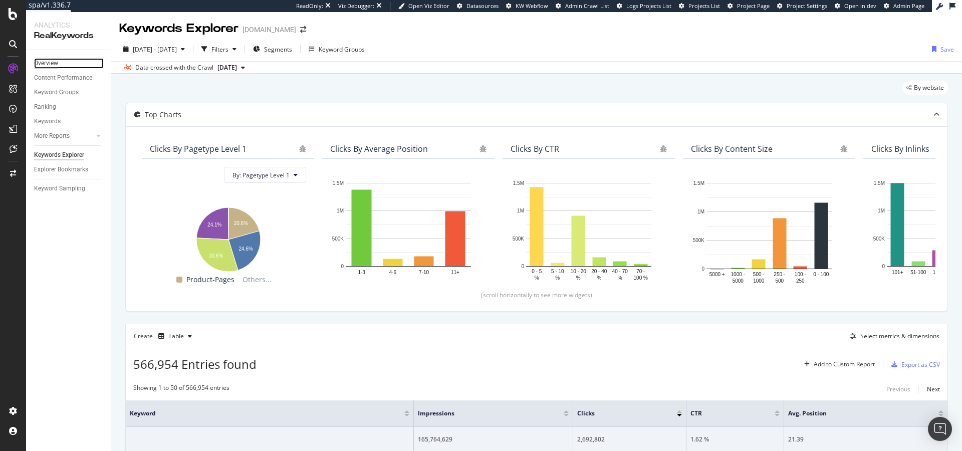
click at [57, 61] on div "Overview" at bounding box center [46, 63] width 24 height 11
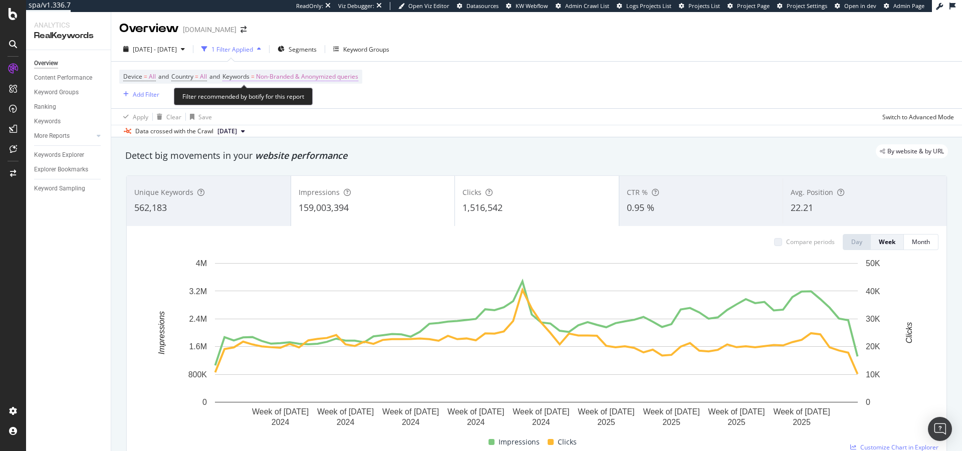
click at [300, 77] on span "Non-Branded & Anonymized queries" at bounding box center [307, 77] width 102 height 14
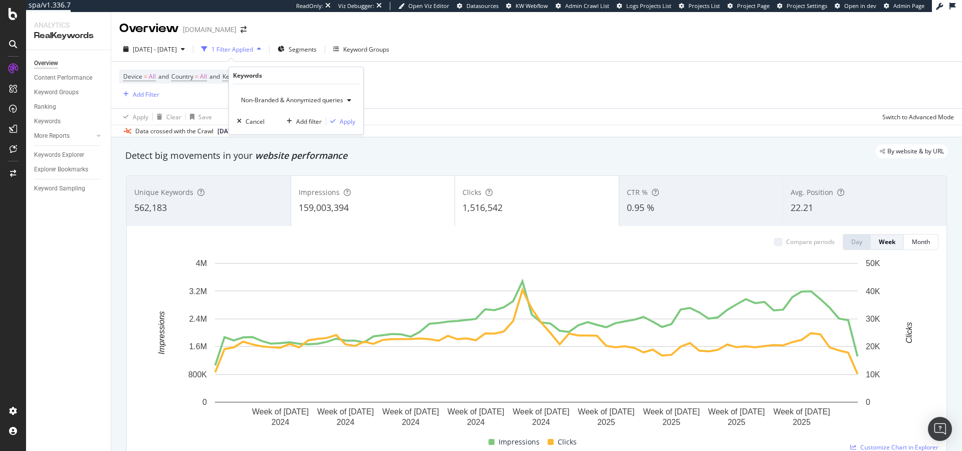
click at [273, 100] on span "Non-Branded & Anonymized queries" at bounding box center [290, 100] width 106 height 9
click at [266, 123] on span "Non-Branded" at bounding box center [297, 120] width 105 height 9
click at [269, 104] on div "Non-Branded" at bounding box center [264, 100] width 54 height 15
click at [264, 131] on span "Branded" at bounding box center [296, 134] width 102 height 9
click at [270, 98] on icon "button" at bounding box center [271, 100] width 4 height 6
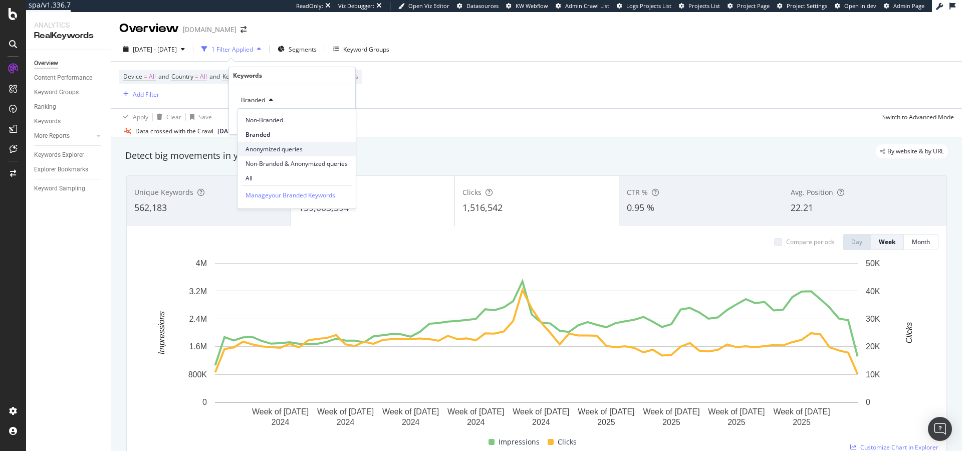
click at [271, 148] on span "Anonymized queries" at bounding box center [296, 149] width 102 height 9
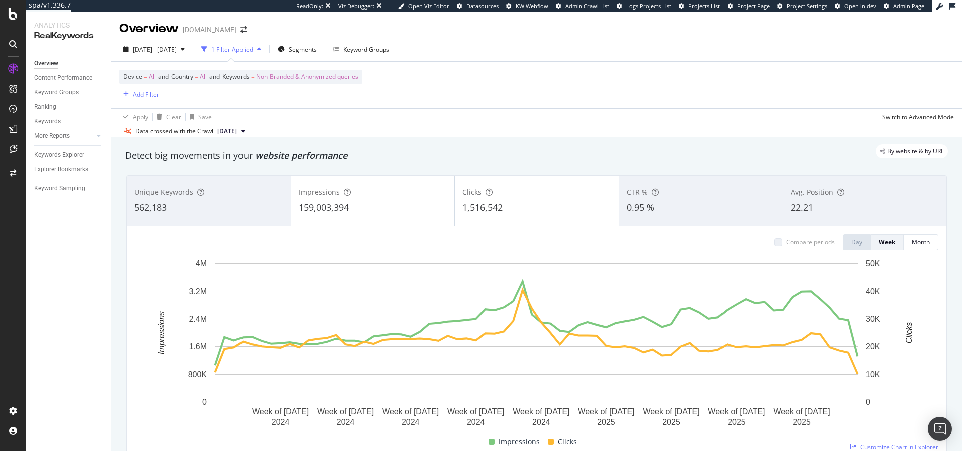
click at [423, 95] on div "Device = All and Country = All and Keywords = Non-Branded & Anonymized queries …" at bounding box center [536, 85] width 834 height 47
click at [308, 79] on span "Non-Branded & Anonymized queries" at bounding box center [307, 77] width 102 height 14
click at [286, 99] on span "Non-Branded & Anonymized queries" at bounding box center [290, 100] width 106 height 9
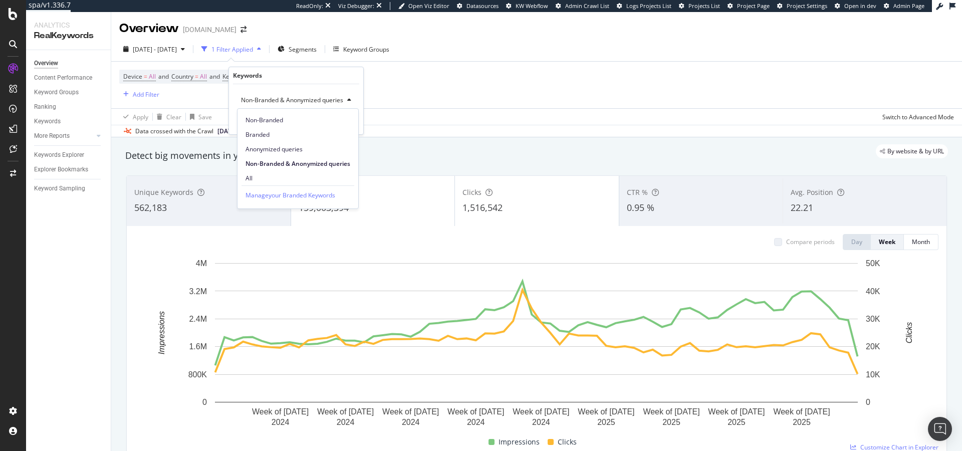
click at [516, 98] on div "Device = All and Country = All and Keywords = Non-Branded & Anonymized queries …" at bounding box center [536, 85] width 834 height 47
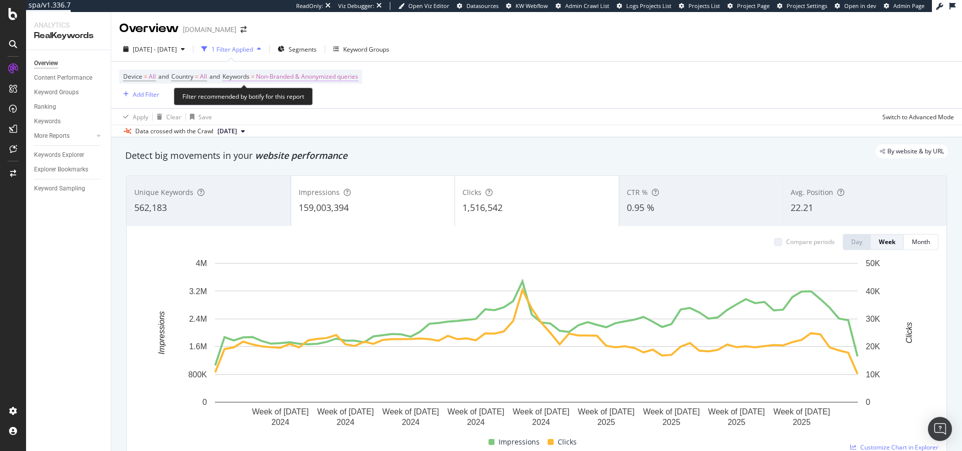
click at [306, 79] on span "Non-Branded & Anonymized queries" at bounding box center [307, 77] width 102 height 14
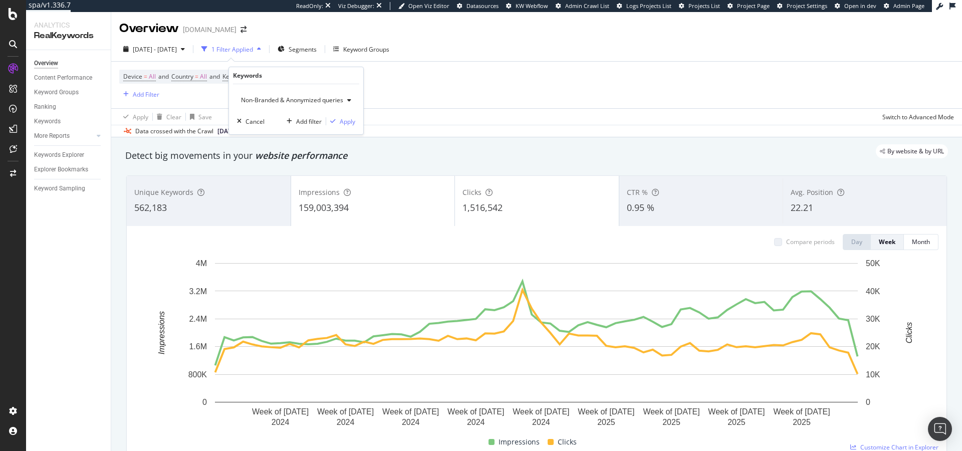
click at [285, 100] on span "Non-Branded & Anonymized queries" at bounding box center [290, 100] width 106 height 9
click at [263, 121] on span "Non-Branded" at bounding box center [297, 120] width 105 height 9
click at [412, 76] on div "Device = All and Country = All and Keywords = Non-Branded & Anonymized queries …" at bounding box center [536, 85] width 834 height 47
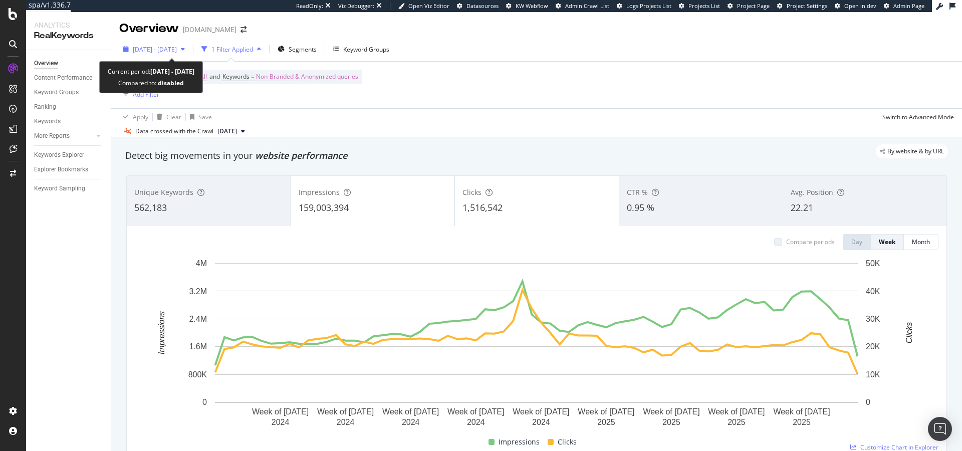
click at [177, 51] on span "[DATE] - [DATE]" at bounding box center [155, 49] width 44 height 9
click at [461, 86] on div "Device = All and Country = All and Keywords = Non-Branded & Anonymized queries …" at bounding box center [536, 85] width 834 height 47
